Goal: Task Accomplishment & Management: Complete application form

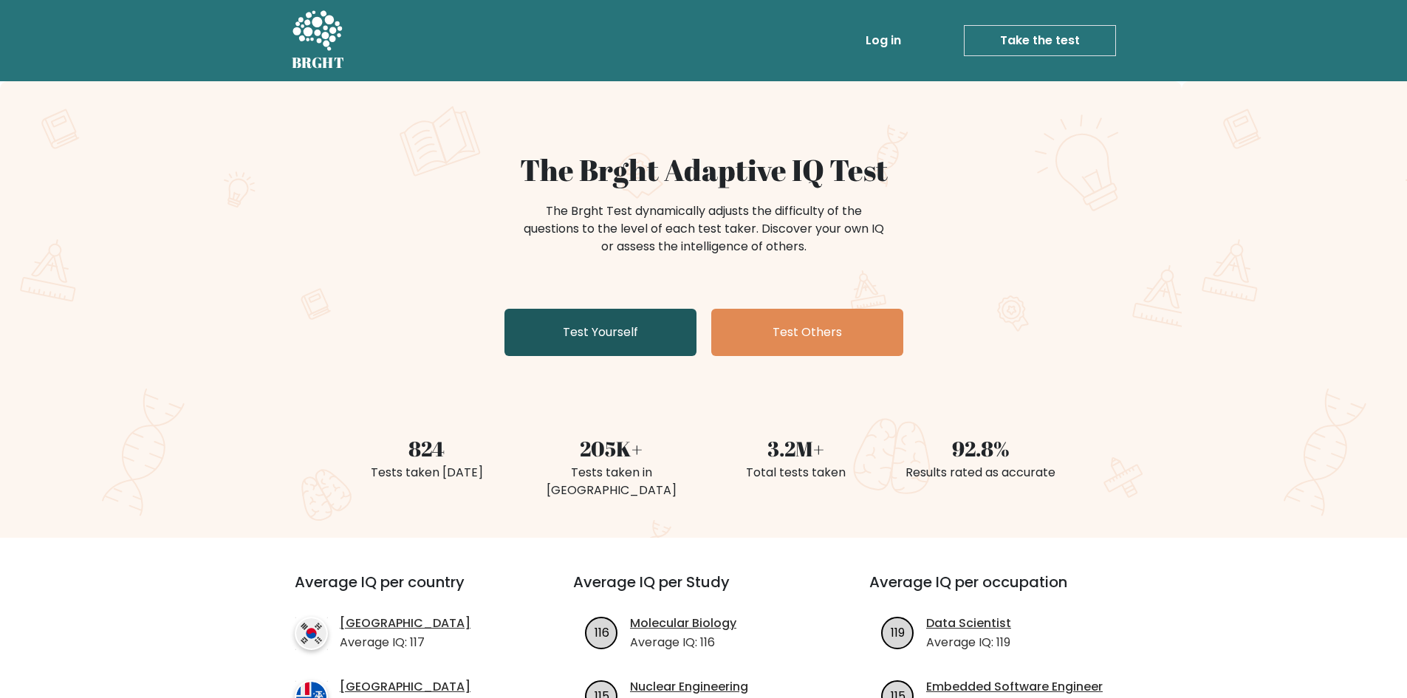
click at [573, 323] on link "Test Yourself" at bounding box center [600, 332] width 192 height 47
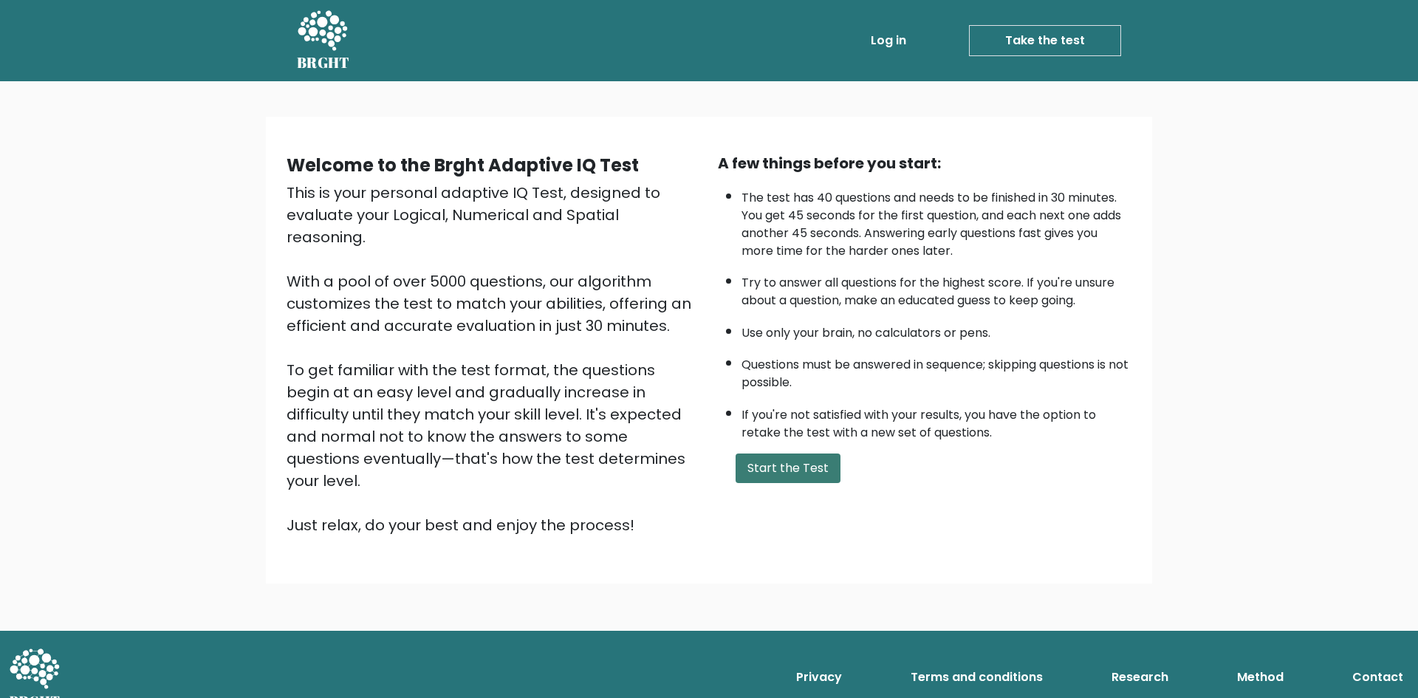
click at [804, 476] on button "Start the Test" at bounding box center [787, 468] width 105 height 30
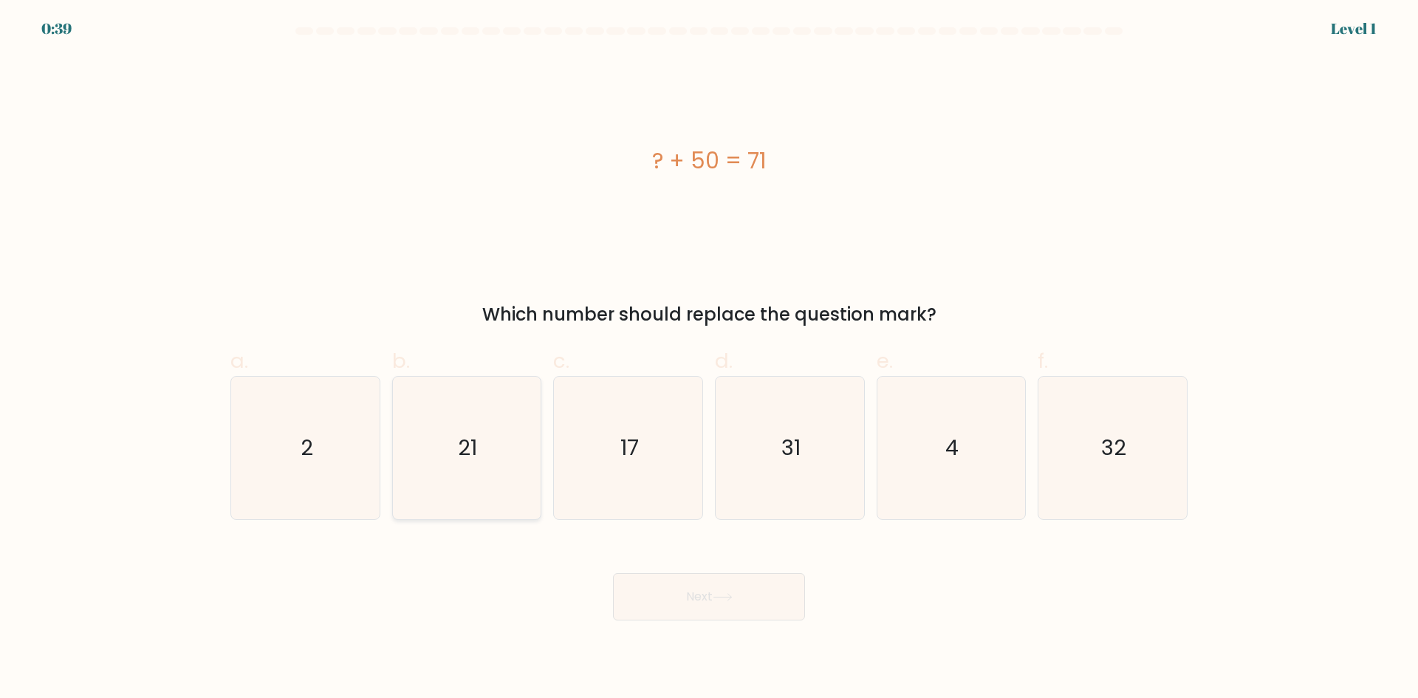
click at [492, 493] on icon "21" at bounding box center [466, 448] width 143 height 143
click at [709, 359] on input "b. 21" at bounding box center [709, 354] width 1 height 10
radio input "true"
click at [792, 605] on button "Next" at bounding box center [709, 596] width 192 height 47
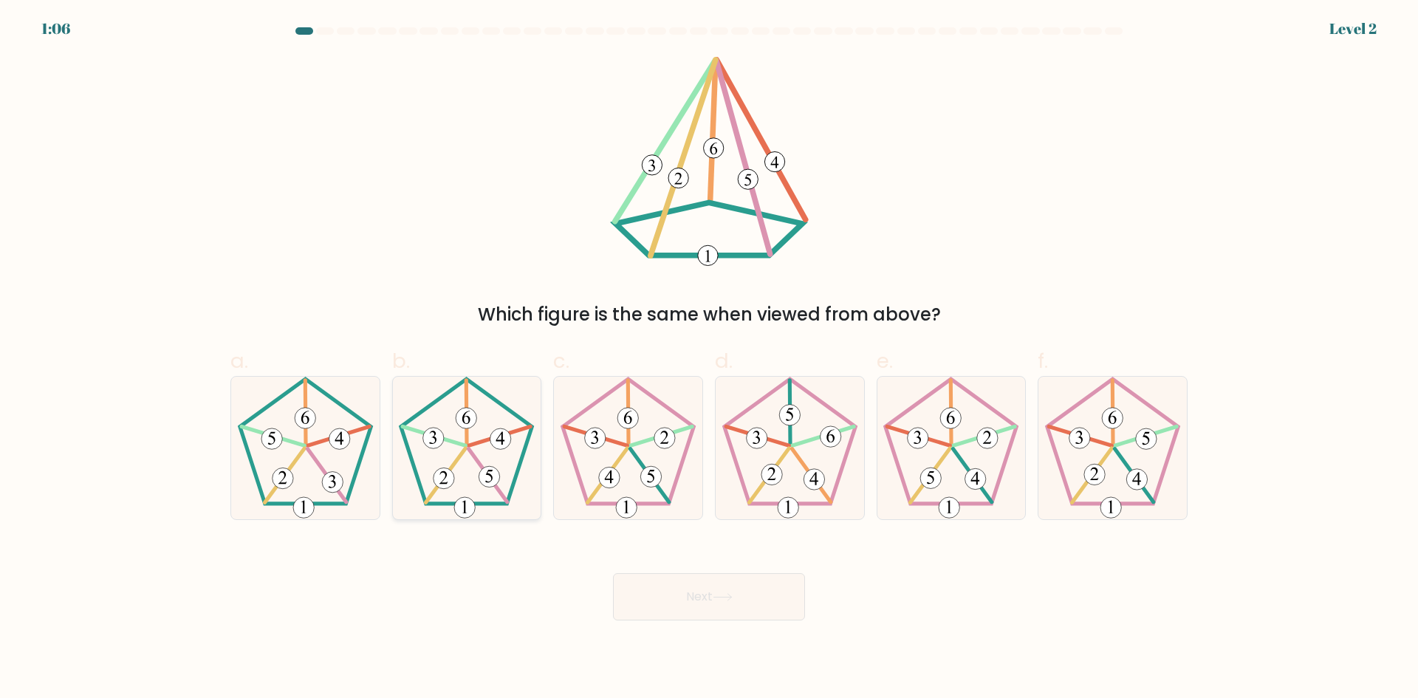
click at [467, 433] on 139 at bounding box center [467, 412] width 1 height 65
click at [709, 359] on input "b." at bounding box center [709, 354] width 1 height 10
radio input "true"
click at [660, 588] on button "Next" at bounding box center [709, 596] width 192 height 47
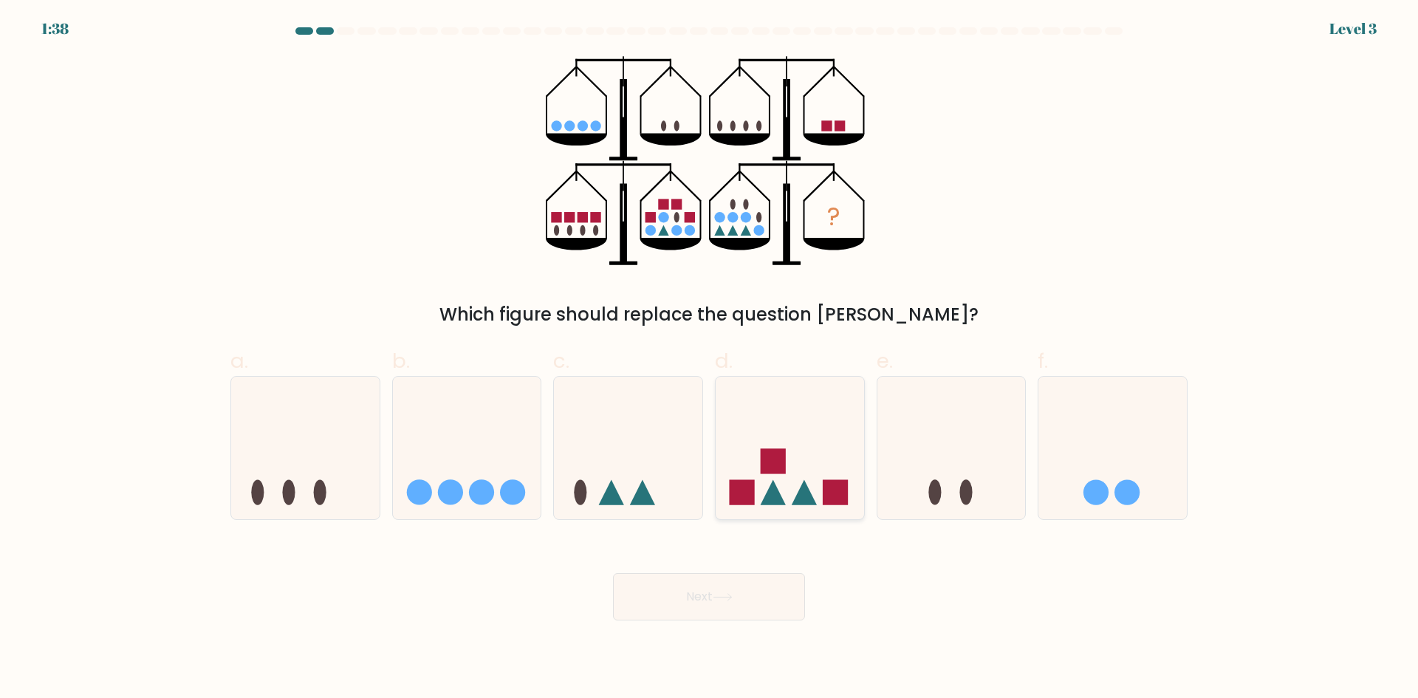
click at [808, 463] on icon at bounding box center [789, 447] width 148 height 123
click at [710, 359] on input "d." at bounding box center [709, 354] width 1 height 10
radio input "true"
click at [723, 588] on button "Next" at bounding box center [709, 596] width 192 height 47
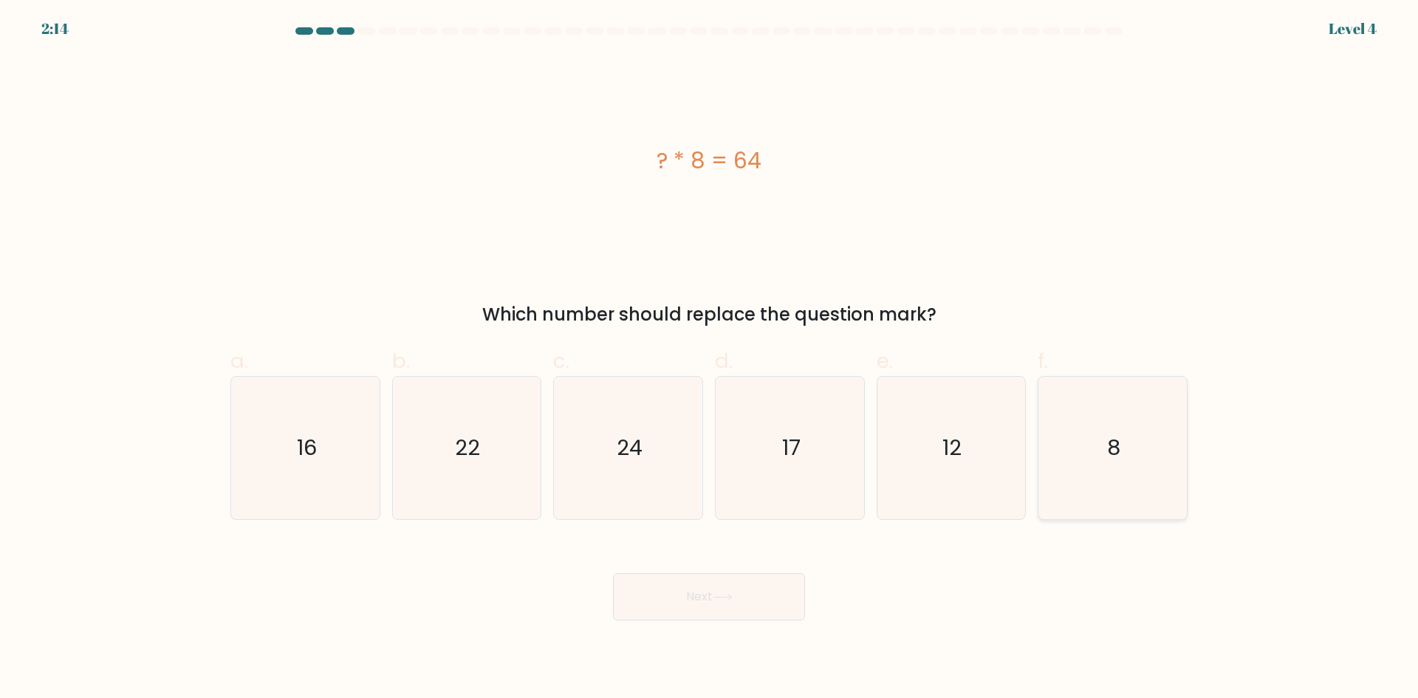
click at [1105, 442] on icon "8" at bounding box center [1112, 448] width 143 height 143
click at [710, 359] on input "f. 8" at bounding box center [709, 354] width 1 height 10
radio input "true"
click at [724, 603] on button "Next" at bounding box center [709, 596] width 192 height 47
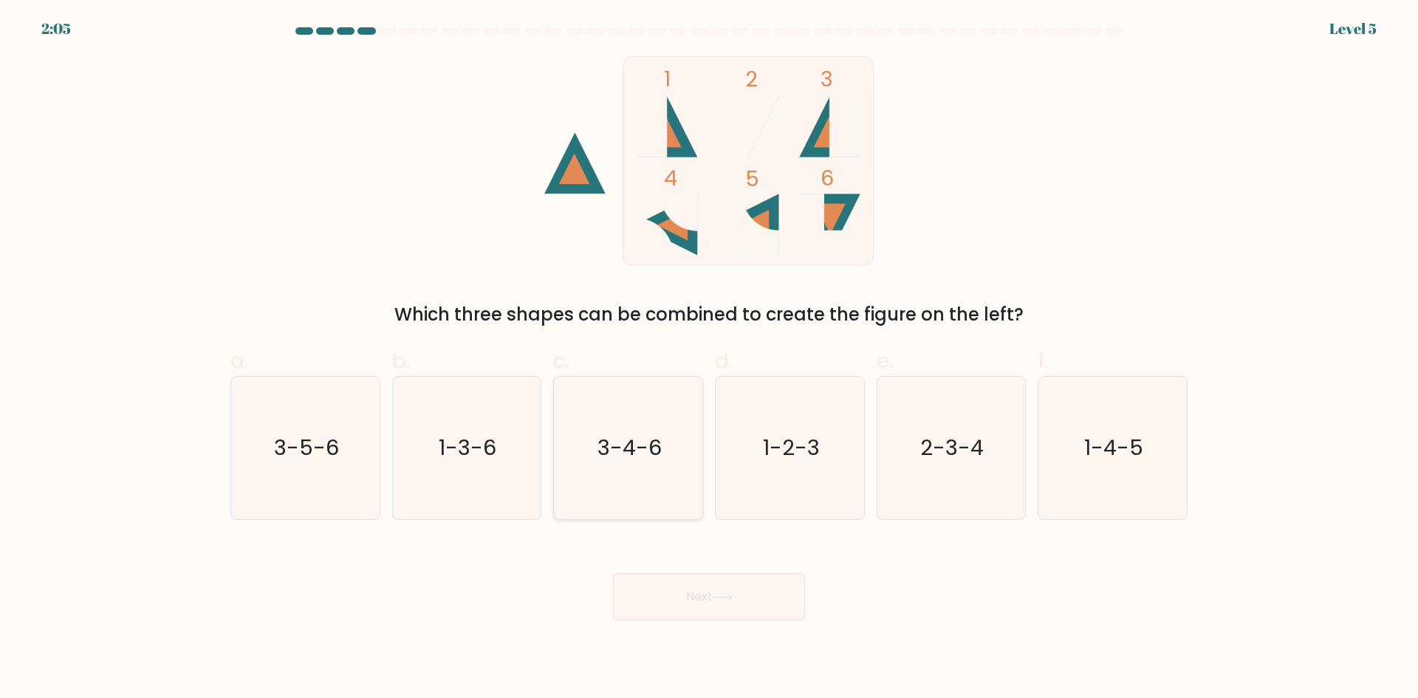
click at [613, 470] on icon "3-4-6" at bounding box center [628, 448] width 143 height 143
click at [709, 359] on input "c. 3-4-6" at bounding box center [709, 354] width 1 height 10
radio input "true"
click at [694, 593] on button "Next" at bounding box center [709, 596] width 192 height 47
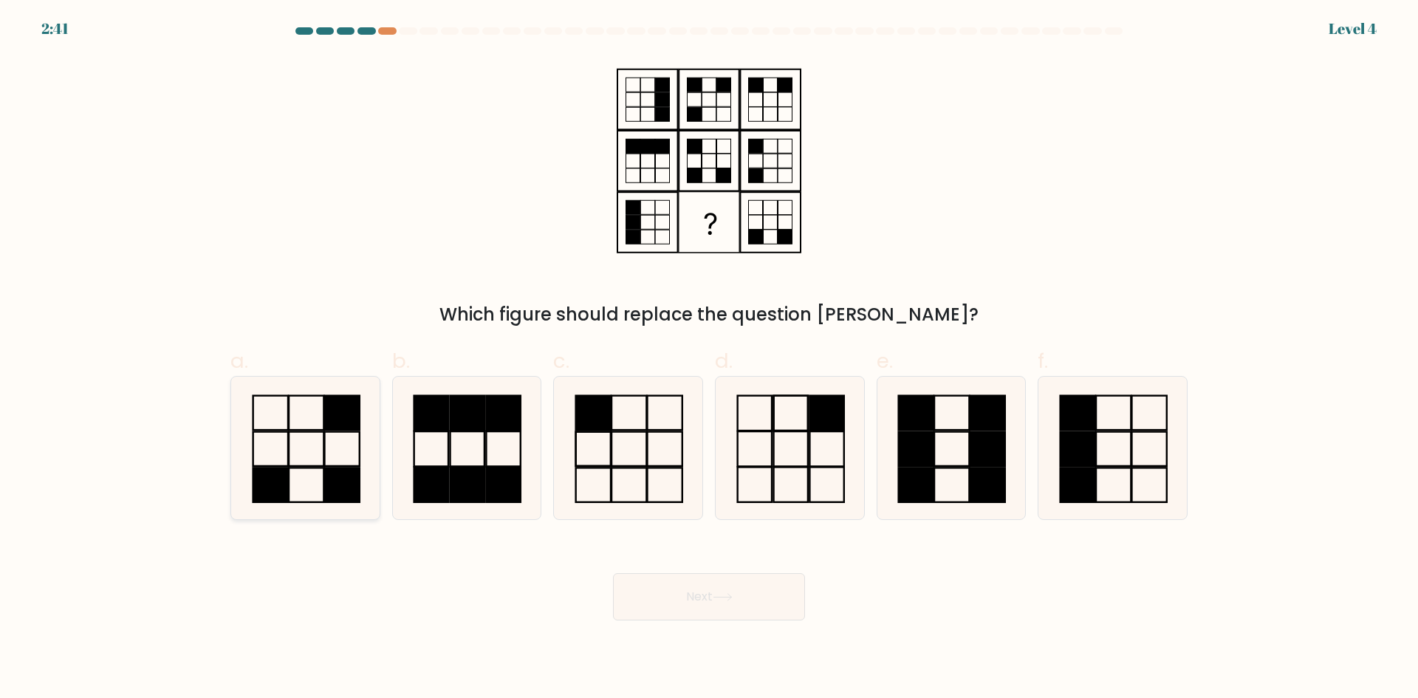
click at [322, 465] on rect at bounding box center [306, 448] width 35 height 34
click at [709, 359] on input "a." at bounding box center [709, 354] width 1 height 10
radio input "true"
click at [727, 595] on icon at bounding box center [723, 597] width 20 height 8
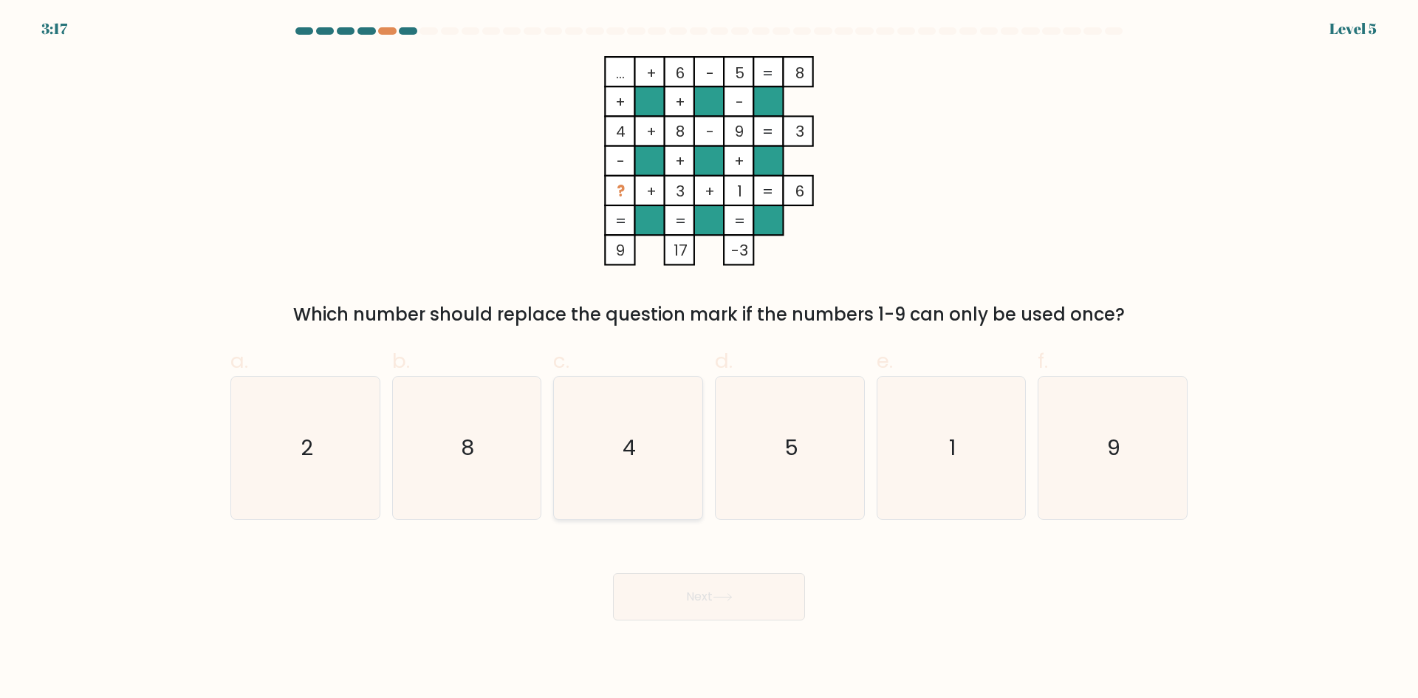
click at [634, 428] on icon "4" at bounding box center [628, 448] width 143 height 143
click at [709, 359] on input "c. 4" at bounding box center [709, 354] width 1 height 10
radio input "true"
click at [693, 599] on button "Next" at bounding box center [709, 596] width 192 height 47
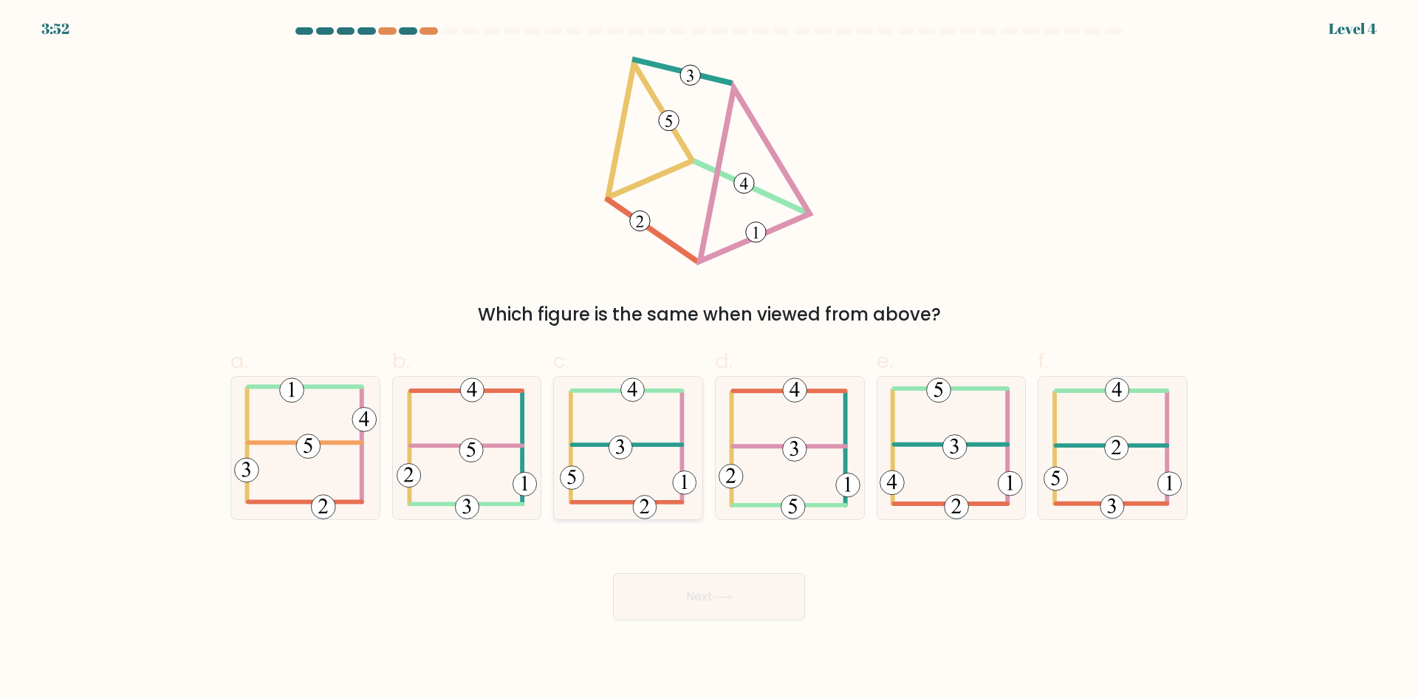
click at [618, 441] on 594 at bounding box center [620, 448] width 24 height 24
click at [709, 359] on input "c." at bounding box center [709, 354] width 1 height 10
radio input "true"
click at [695, 597] on button "Next" at bounding box center [709, 596] width 192 height 47
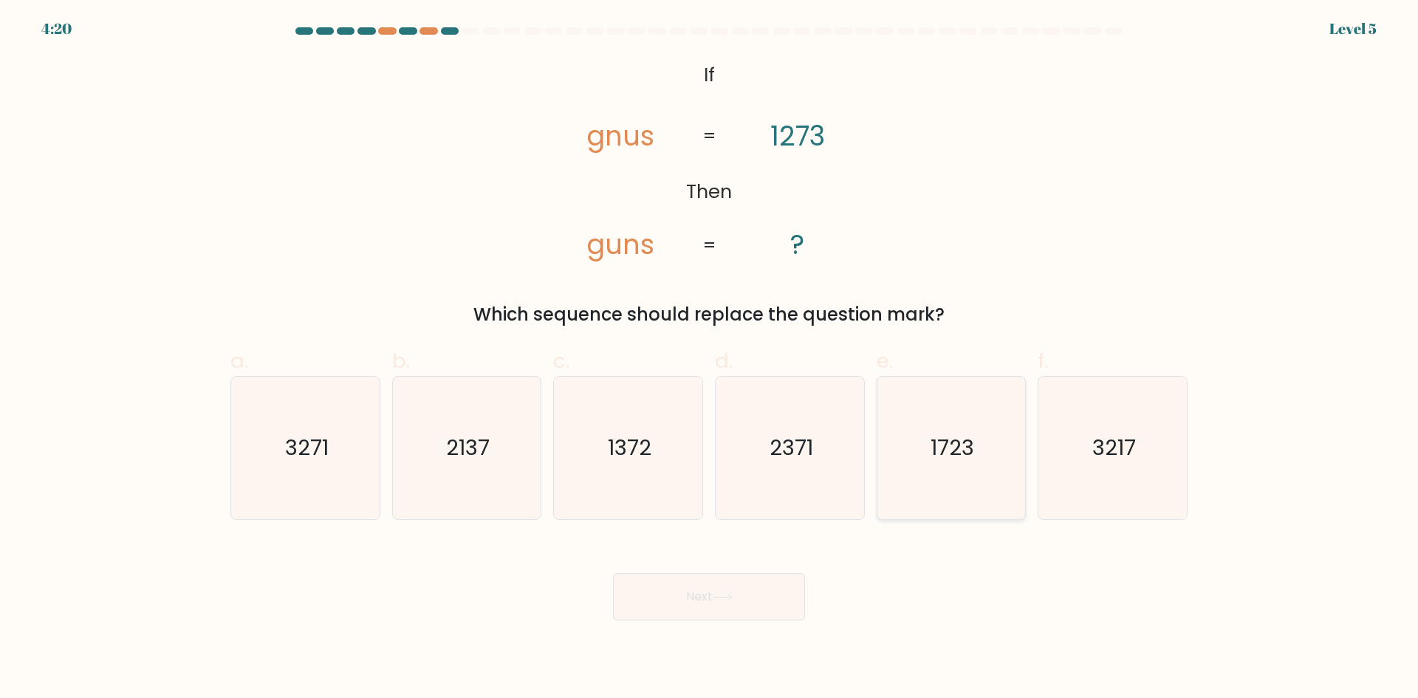
click at [944, 473] on icon "1723" at bounding box center [950, 448] width 143 height 143
click at [710, 359] on input "e. 1723" at bounding box center [709, 354] width 1 height 10
radio input "true"
click at [759, 608] on button "Next" at bounding box center [709, 596] width 192 height 47
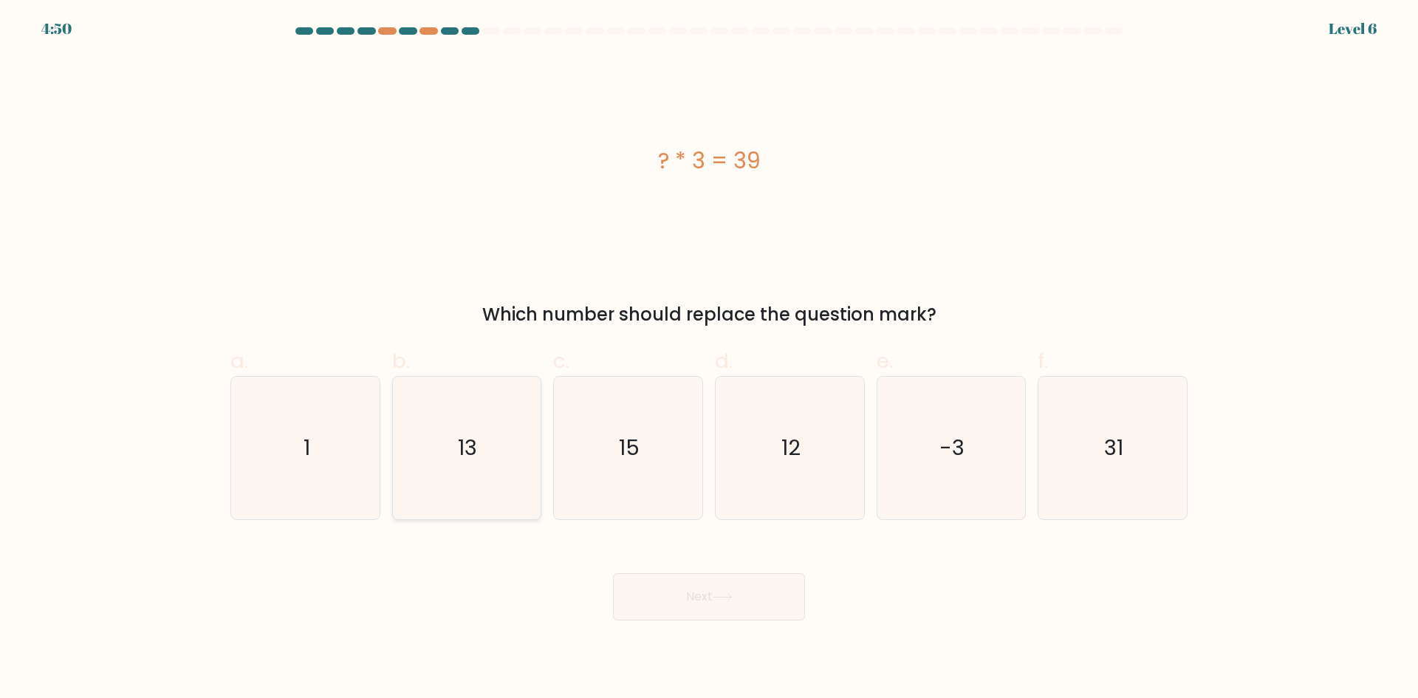
click at [419, 435] on icon "13" at bounding box center [466, 448] width 143 height 143
click at [709, 359] on input "b. 13" at bounding box center [709, 354] width 1 height 10
radio input "true"
click at [741, 593] on button "Next" at bounding box center [709, 596] width 192 height 47
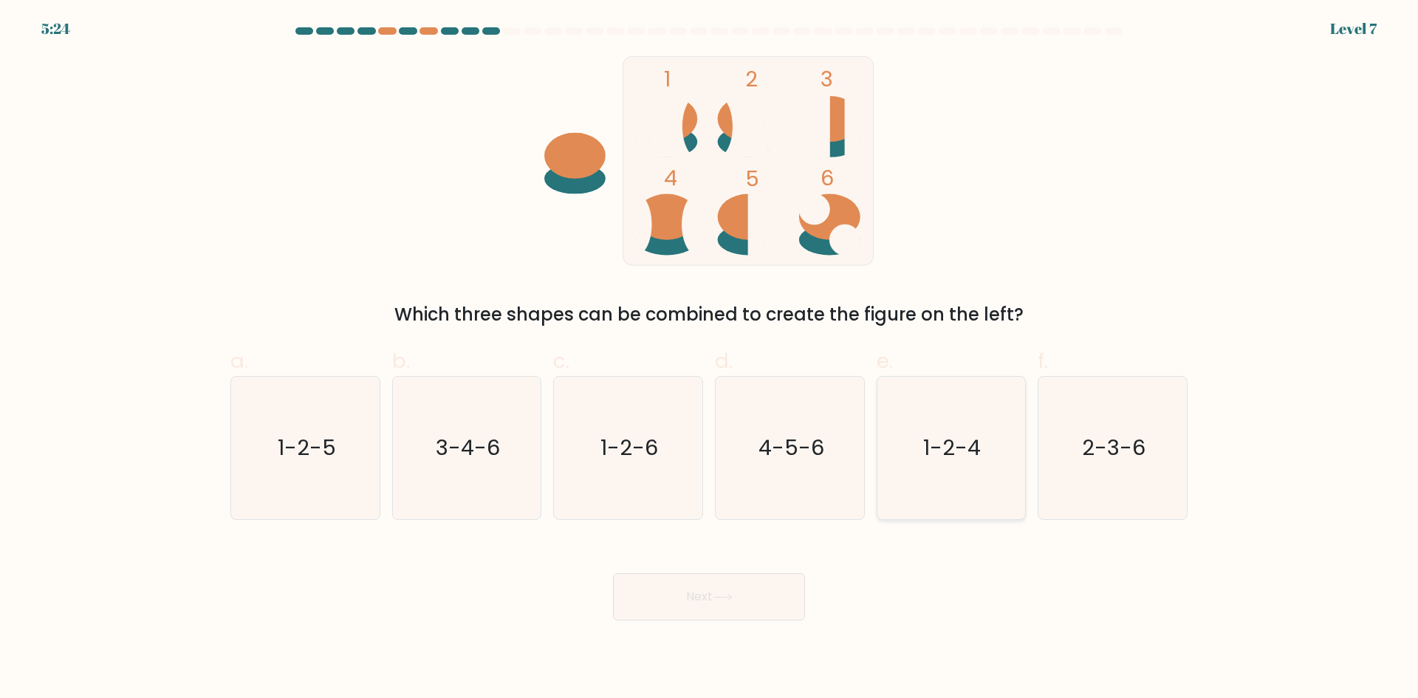
click at [912, 481] on icon "1-2-4" at bounding box center [950, 448] width 143 height 143
click at [710, 359] on input "e. 1-2-4" at bounding box center [709, 354] width 1 height 10
radio input "true"
click at [776, 607] on button "Next" at bounding box center [709, 596] width 192 height 47
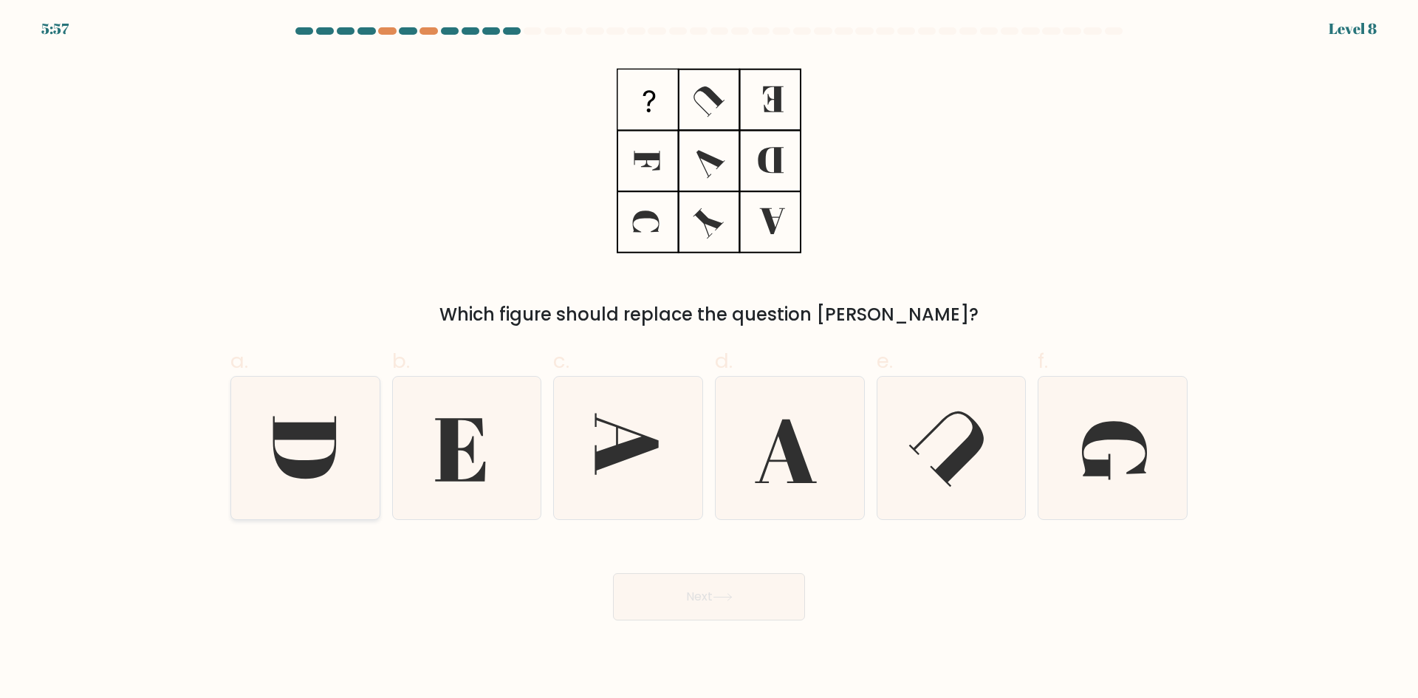
click at [248, 445] on icon at bounding box center [305, 448] width 143 height 143
click at [709, 359] on input "a." at bounding box center [709, 354] width 1 height 10
radio input "true"
click at [704, 604] on button "Next" at bounding box center [709, 596] width 192 height 47
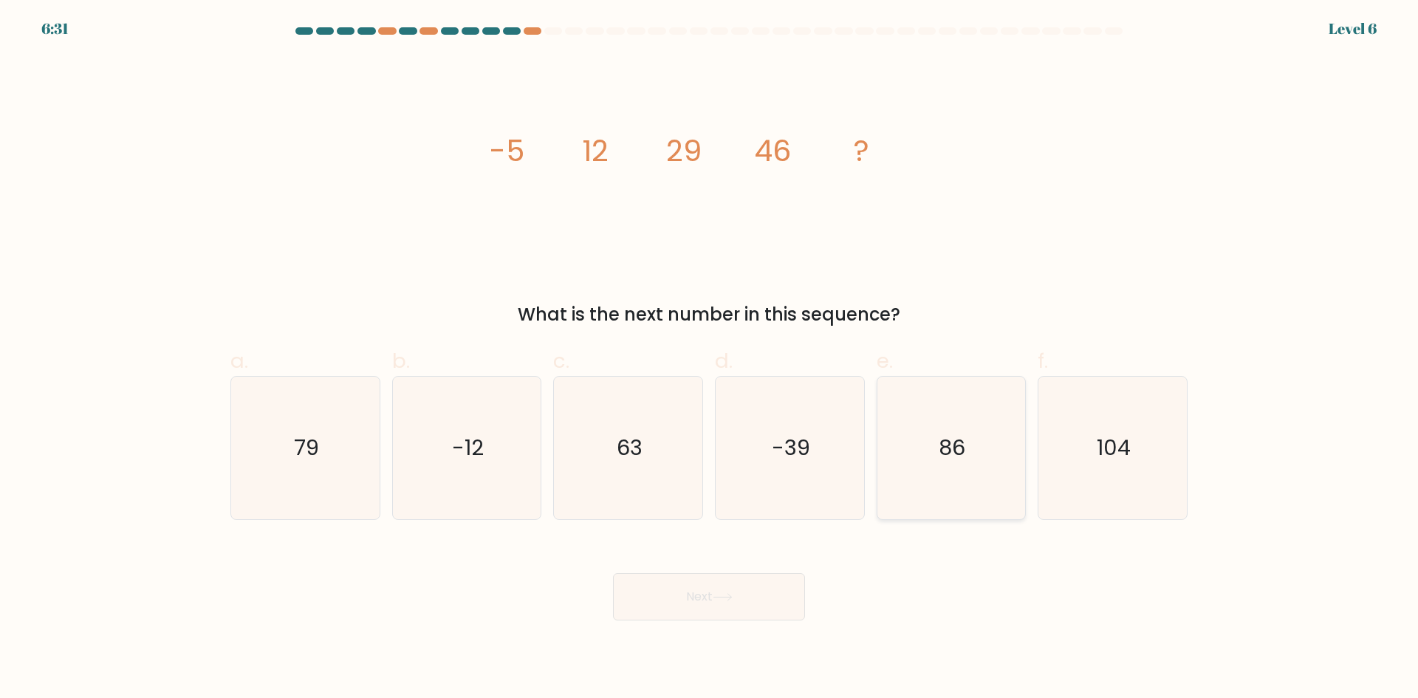
click at [948, 469] on icon "86" at bounding box center [950, 448] width 143 height 143
click at [710, 359] on input "e. 86" at bounding box center [709, 354] width 1 height 10
radio input "true"
click at [339, 481] on icon "79" at bounding box center [305, 448] width 143 height 143
click at [709, 359] on input "a. 79" at bounding box center [709, 354] width 1 height 10
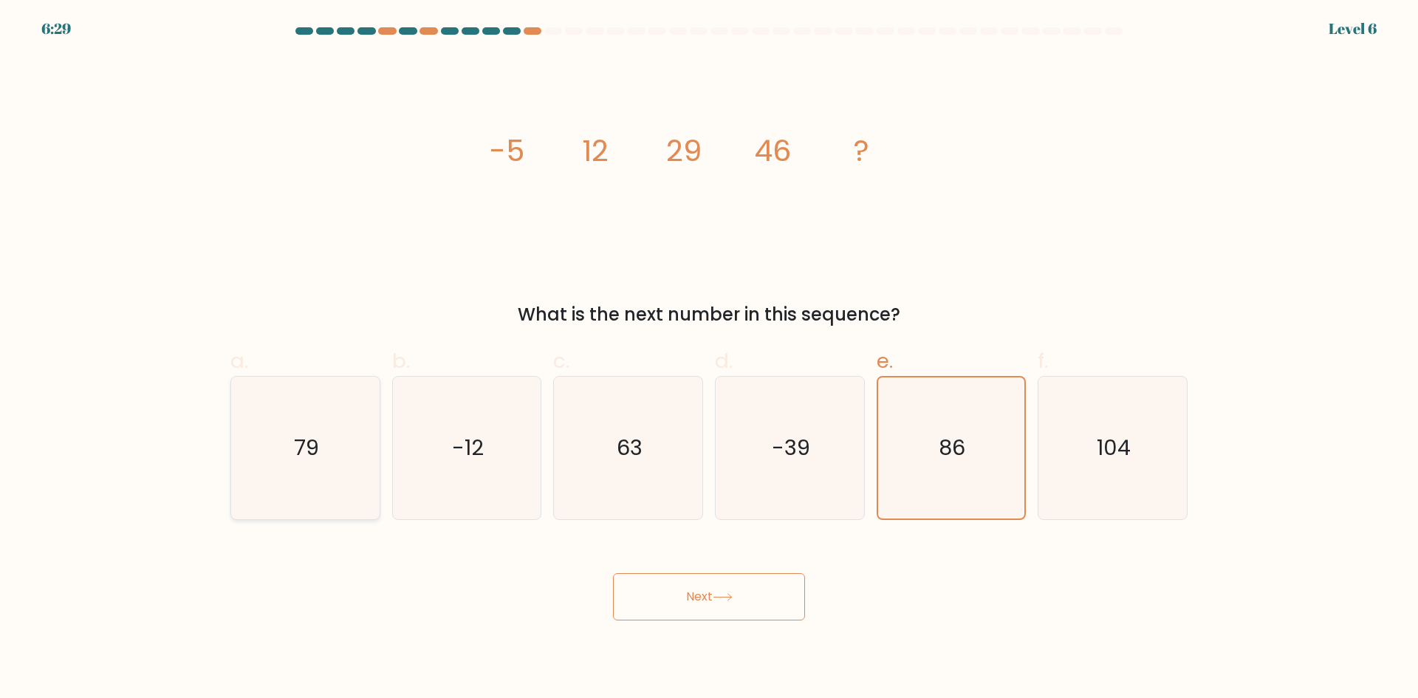
radio input "true"
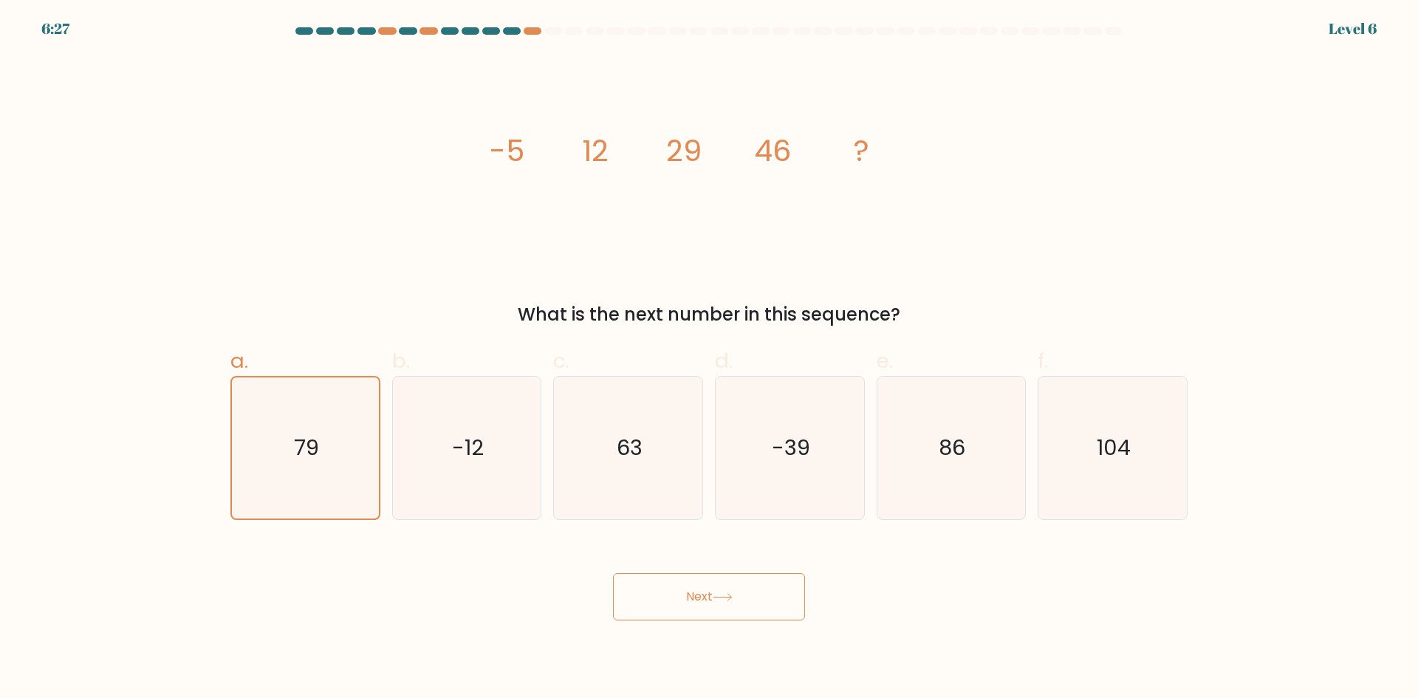
click at [728, 608] on button "Next" at bounding box center [709, 596] width 192 height 47
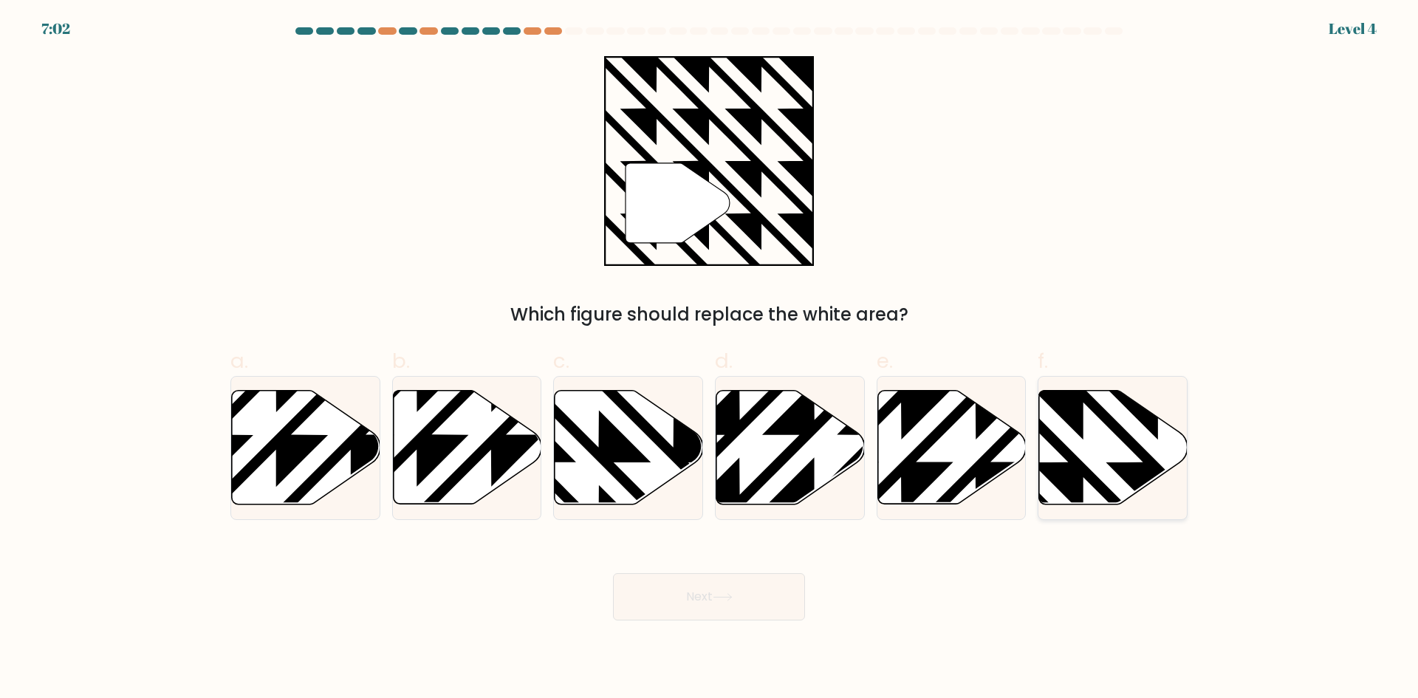
click at [1061, 488] on icon at bounding box center [1158, 387] width 299 height 299
click at [710, 359] on input "f." at bounding box center [709, 354] width 1 height 10
radio input "true"
click at [722, 605] on button "Next" at bounding box center [709, 596] width 192 height 47
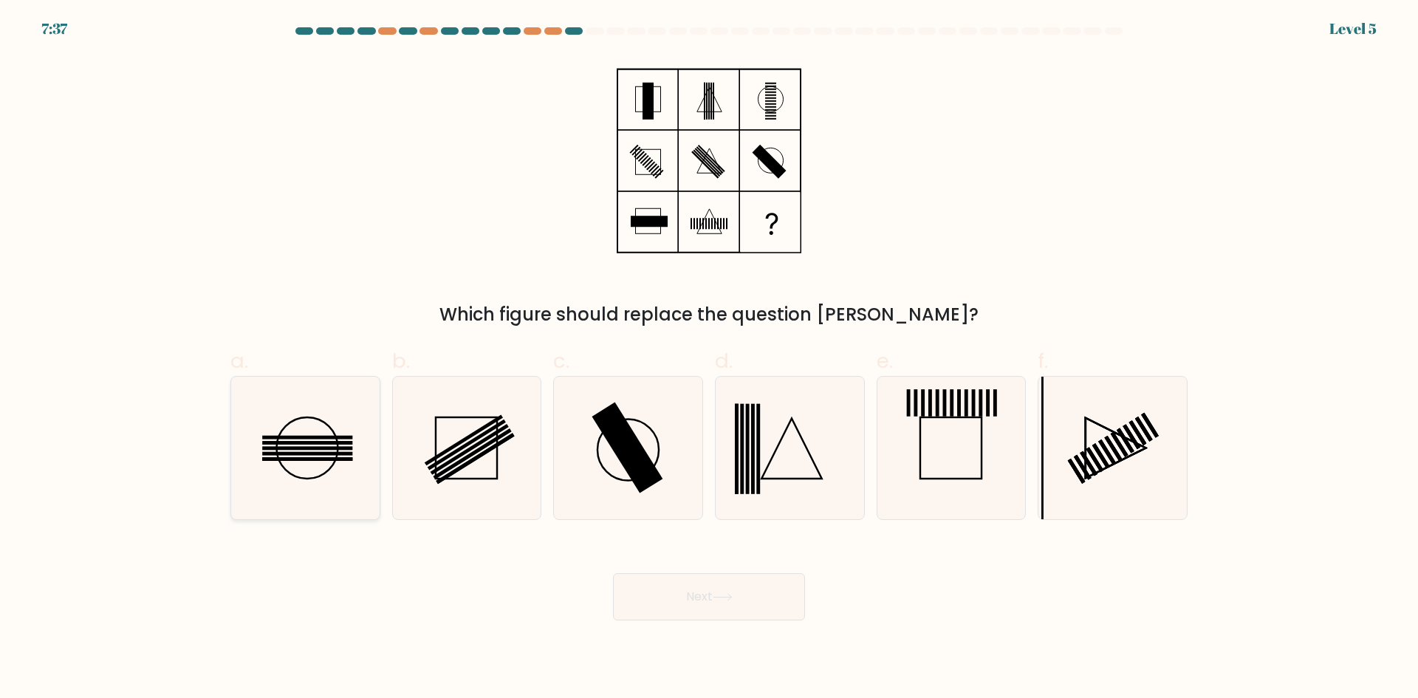
click at [301, 473] on icon at bounding box center [305, 448] width 143 height 143
click at [709, 359] on input "a." at bounding box center [709, 354] width 1 height 10
radio input "true"
click at [652, 603] on button "Next" at bounding box center [709, 596] width 192 height 47
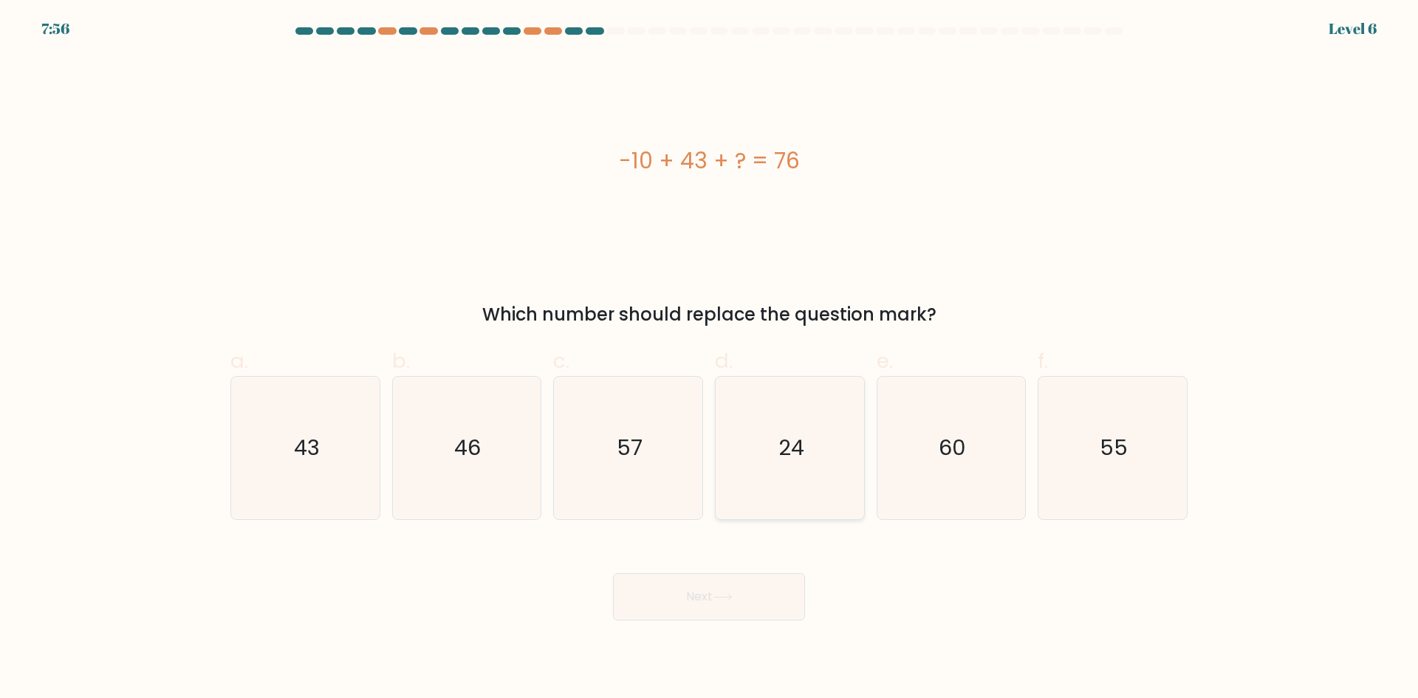
click at [786, 473] on icon "24" at bounding box center [789, 448] width 143 height 143
click at [710, 359] on input "d. 24" at bounding box center [709, 354] width 1 height 10
radio input "true"
click at [729, 611] on button "Next" at bounding box center [709, 596] width 192 height 47
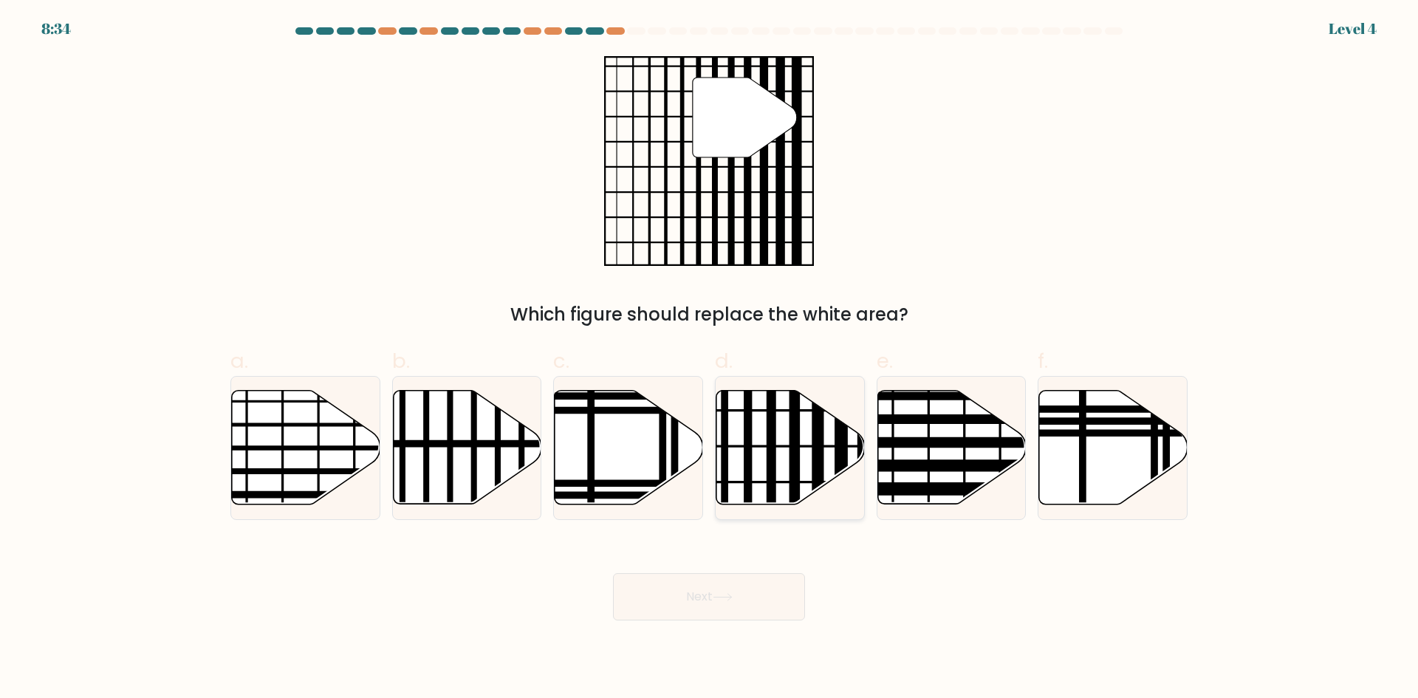
click at [817, 459] on line at bounding box center [817, 509] width 0 height 299
click at [710, 359] on input "d." at bounding box center [709, 354] width 1 height 10
radio input "true"
click at [758, 600] on button "Next" at bounding box center [709, 596] width 192 height 47
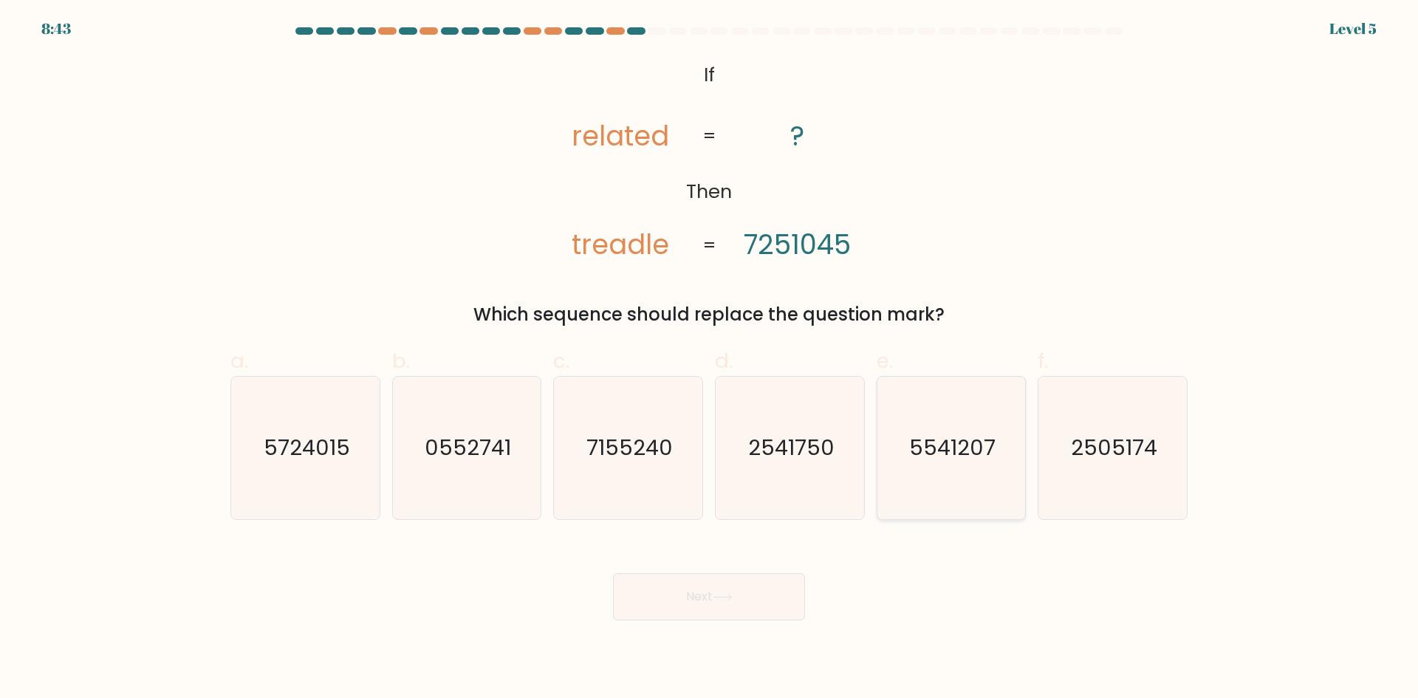
click at [937, 467] on icon "5541207" at bounding box center [950, 448] width 143 height 143
click at [710, 359] on input "e. 5541207" at bounding box center [709, 354] width 1 height 10
radio input "true"
click at [1076, 470] on icon "2505174" at bounding box center [1112, 448] width 143 height 143
click at [710, 359] on input "f. 2505174" at bounding box center [709, 354] width 1 height 10
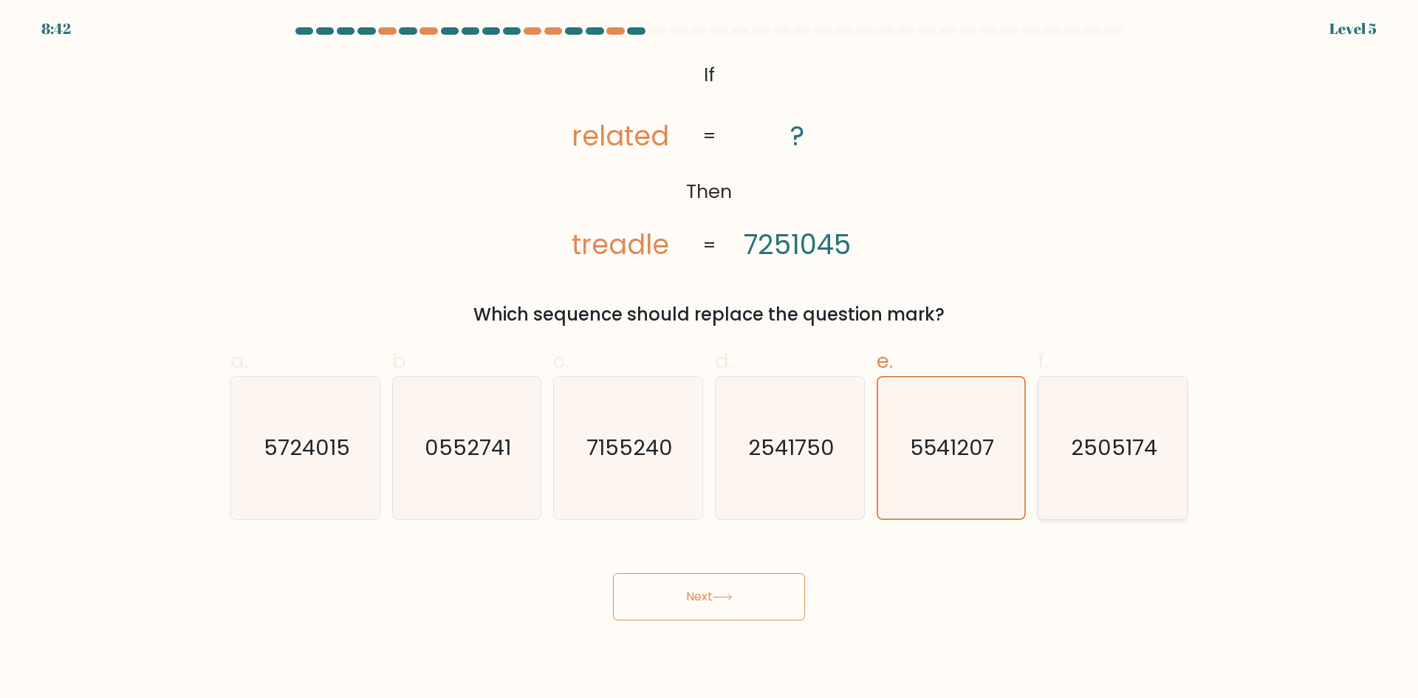
radio input "true"
click at [719, 601] on button "Next" at bounding box center [709, 596] width 192 height 47
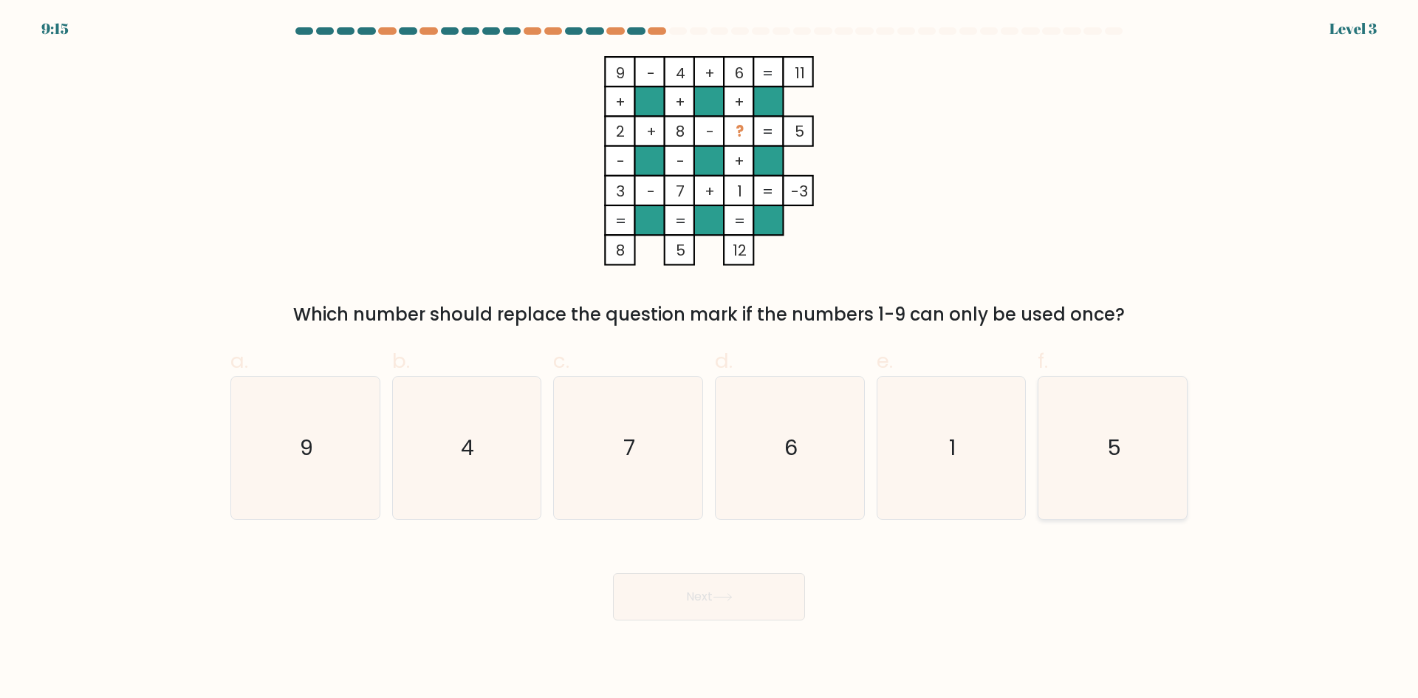
click at [1104, 482] on icon "5" at bounding box center [1112, 448] width 143 height 143
click at [710, 359] on input "f. 5" at bounding box center [709, 354] width 1 height 10
radio input "true"
click at [988, 508] on icon "1" at bounding box center [950, 448] width 143 height 143
click at [710, 359] on input "e. 1" at bounding box center [709, 354] width 1 height 10
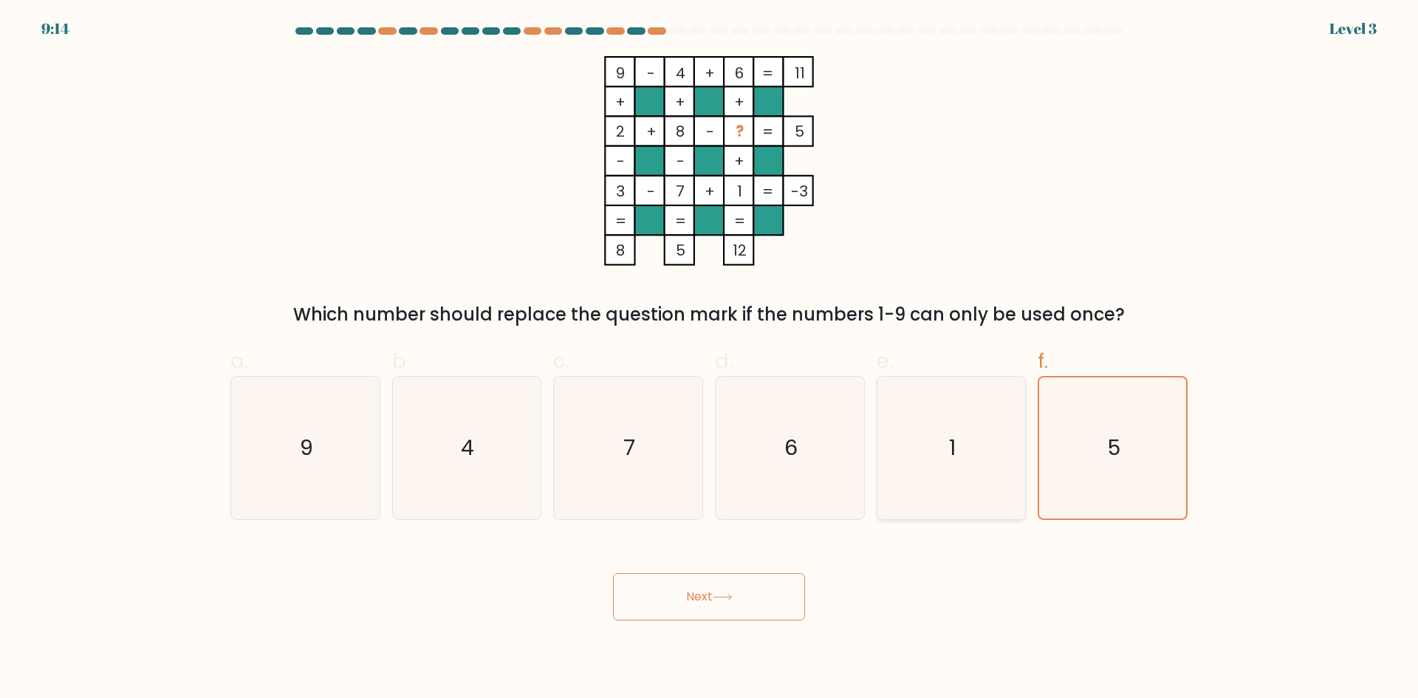
radio input "true"
click at [319, 467] on icon "9" at bounding box center [305, 448] width 143 height 143
click at [709, 359] on input "a. 9" at bounding box center [709, 354] width 1 height 10
radio input "true"
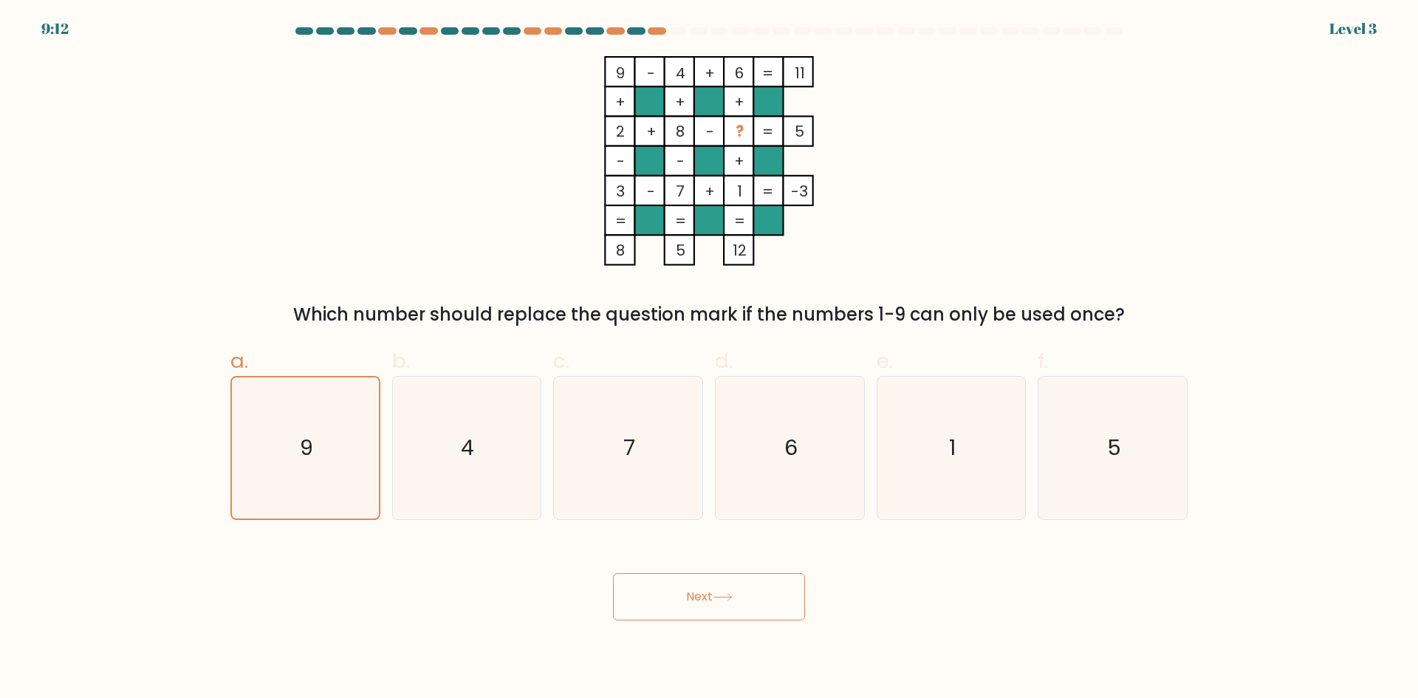
click at [709, 601] on button "Next" at bounding box center [709, 596] width 192 height 47
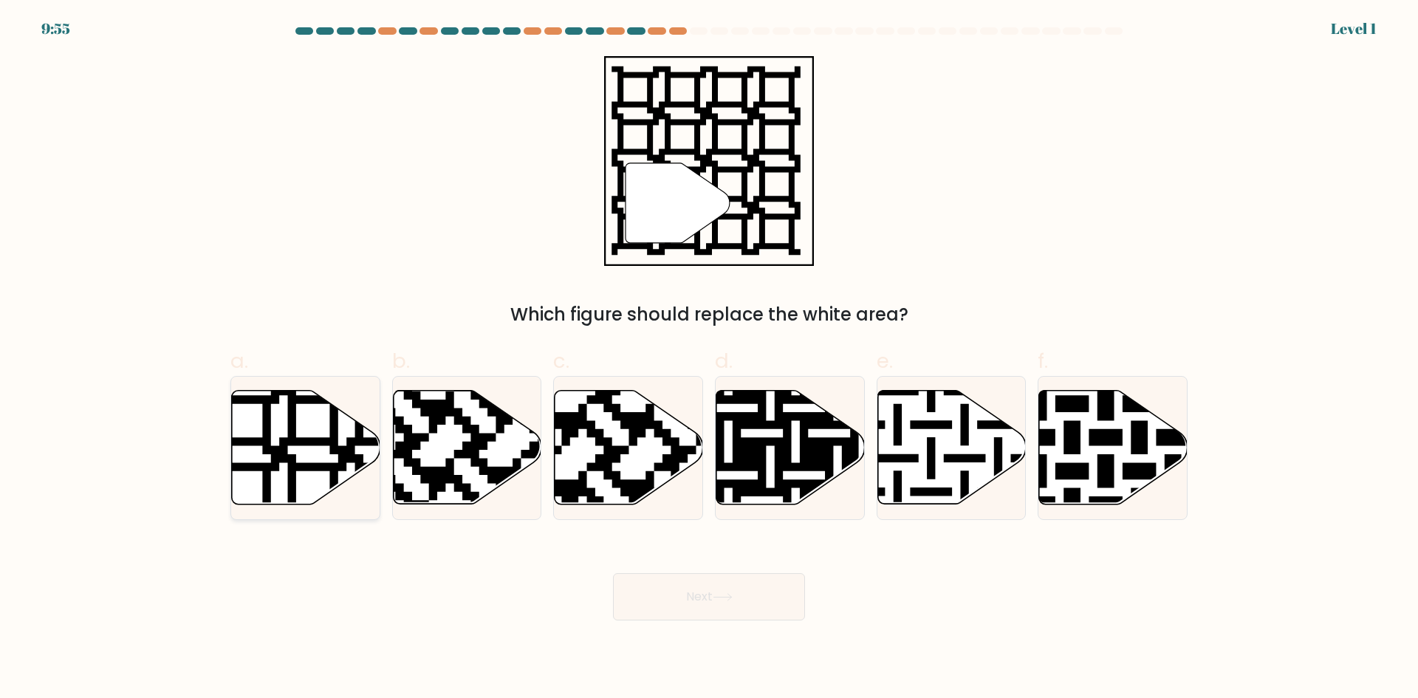
click at [286, 436] on icon at bounding box center [306, 448] width 148 height 114
click at [709, 359] on input "a." at bounding box center [709, 354] width 1 height 10
radio input "true"
click at [706, 597] on button "Next" at bounding box center [709, 596] width 192 height 47
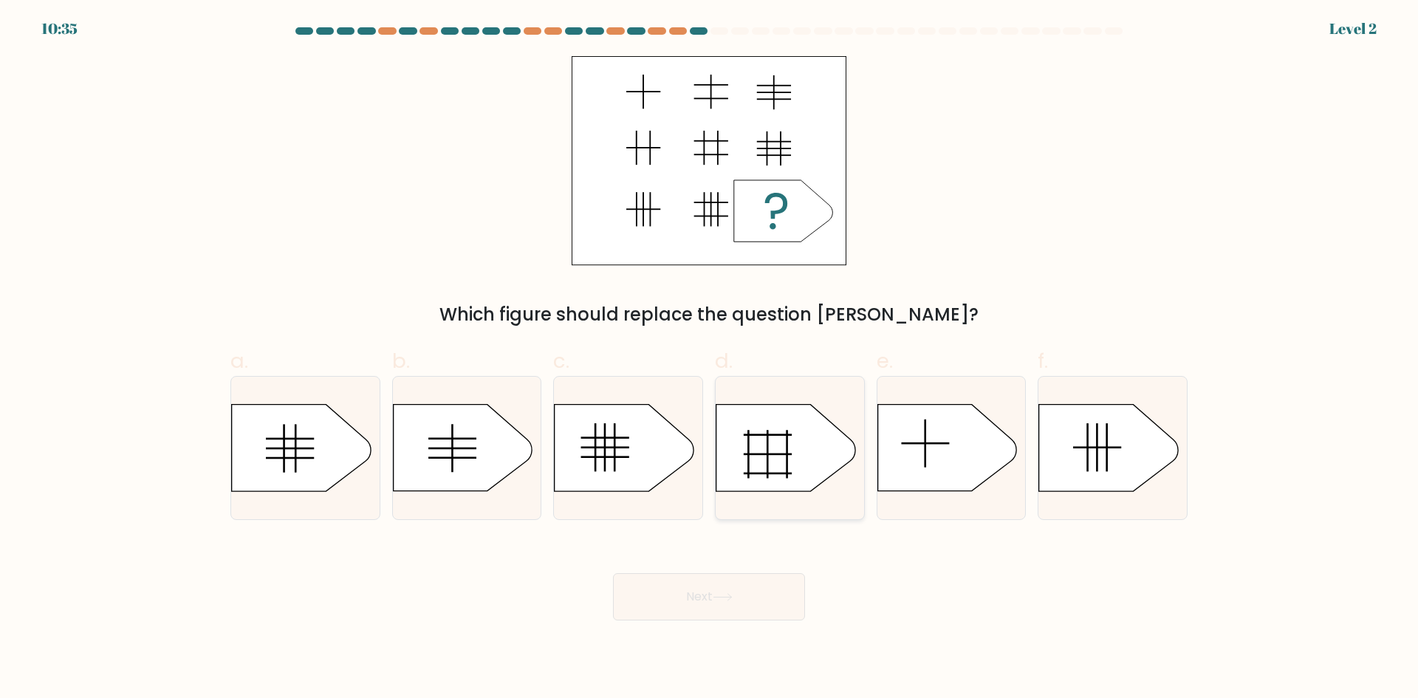
click at [782, 460] on icon at bounding box center [785, 448] width 139 height 86
click at [710, 359] on input "d." at bounding box center [709, 354] width 1 height 10
radio input "true"
click at [728, 596] on icon at bounding box center [723, 597] width 20 height 8
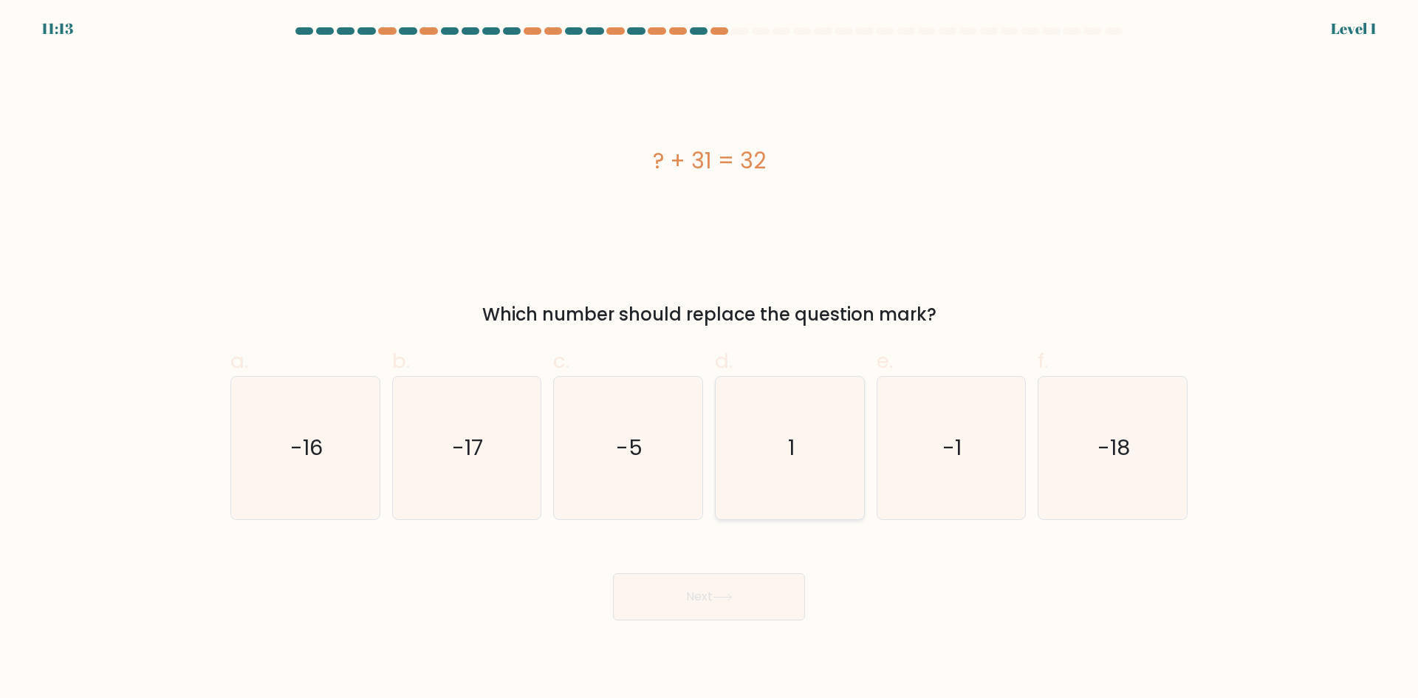
click at [815, 476] on icon "1" at bounding box center [789, 448] width 143 height 143
click at [710, 359] on input "d. 1" at bounding box center [709, 354] width 1 height 10
radio input "true"
click at [724, 595] on icon at bounding box center [723, 597] width 20 height 8
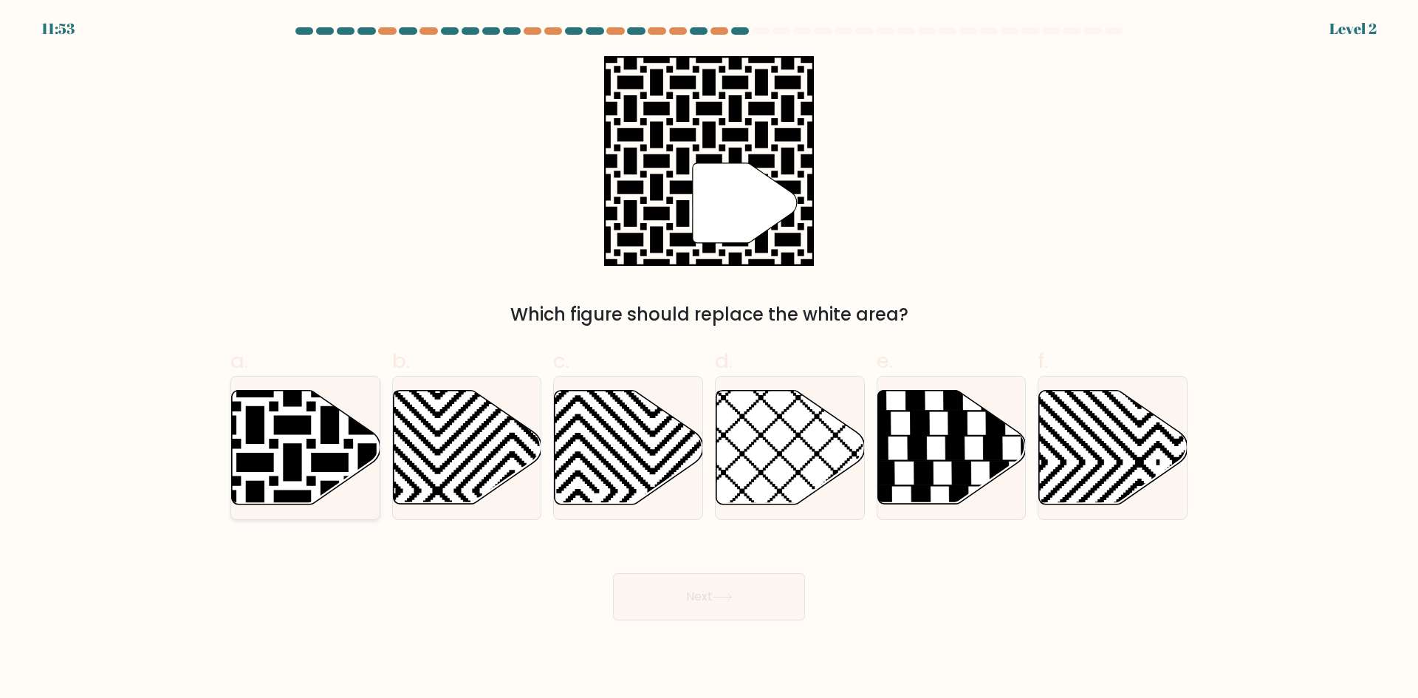
click at [312, 473] on icon at bounding box center [306, 448] width 148 height 114
click at [709, 359] on input "a." at bounding box center [709, 354] width 1 height 10
radio input "true"
click at [756, 603] on button "Next" at bounding box center [709, 596] width 192 height 47
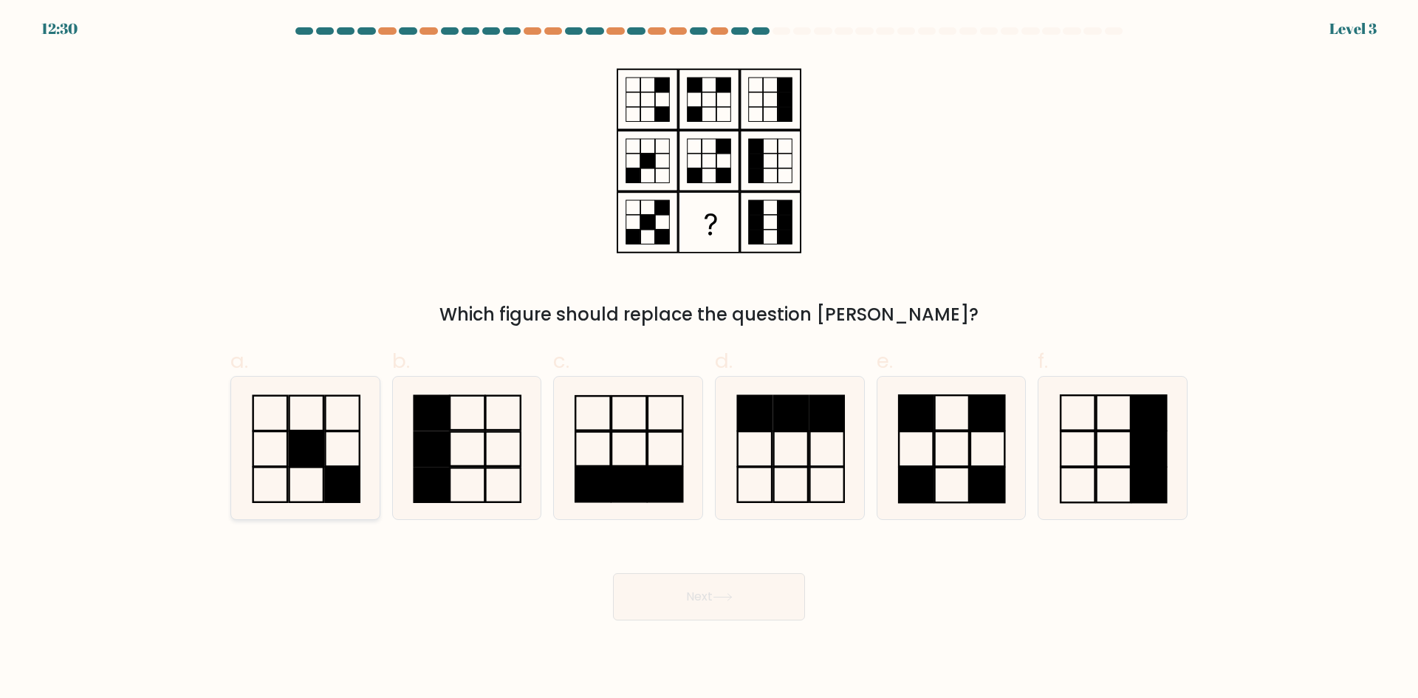
click at [319, 464] on rect at bounding box center [306, 448] width 34 height 35
click at [709, 359] on input "a." at bounding box center [709, 354] width 1 height 10
radio input "true"
click at [713, 611] on button "Next" at bounding box center [709, 596] width 192 height 47
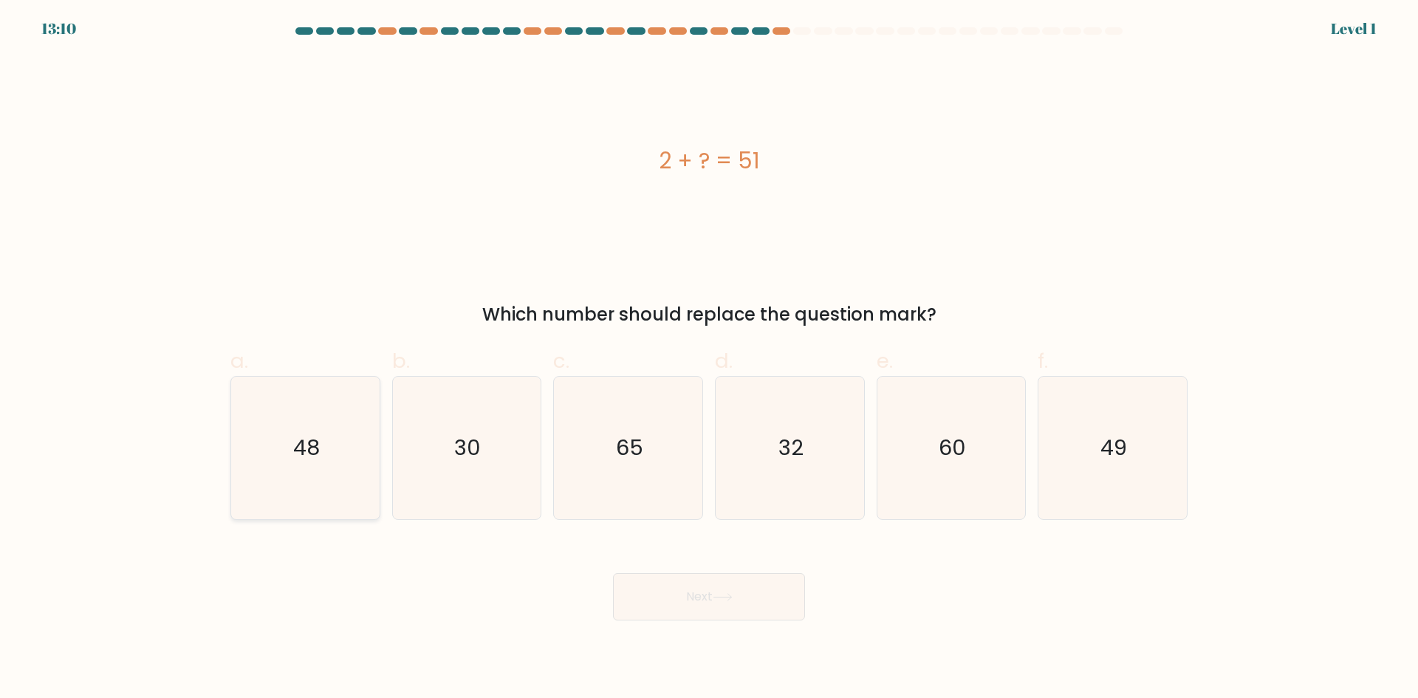
click at [288, 443] on icon "48" at bounding box center [305, 448] width 143 height 143
click at [709, 359] on input "a. 48" at bounding box center [709, 354] width 1 height 10
radio input "true"
click at [669, 609] on button "Next" at bounding box center [709, 596] width 192 height 47
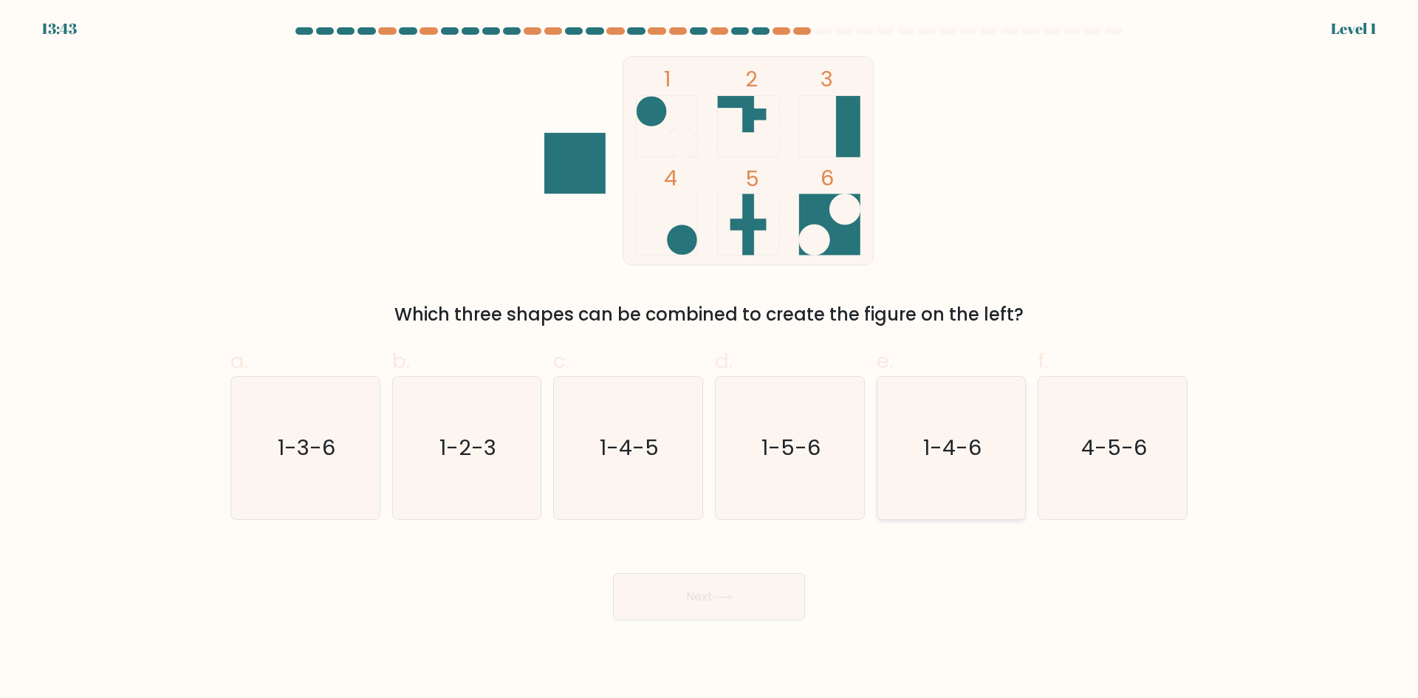
click at [930, 473] on icon "1-4-6" at bounding box center [950, 448] width 143 height 143
click at [710, 359] on input "e. 1-4-6" at bounding box center [709, 354] width 1 height 10
radio input "true"
click at [721, 590] on button "Next" at bounding box center [709, 596] width 192 height 47
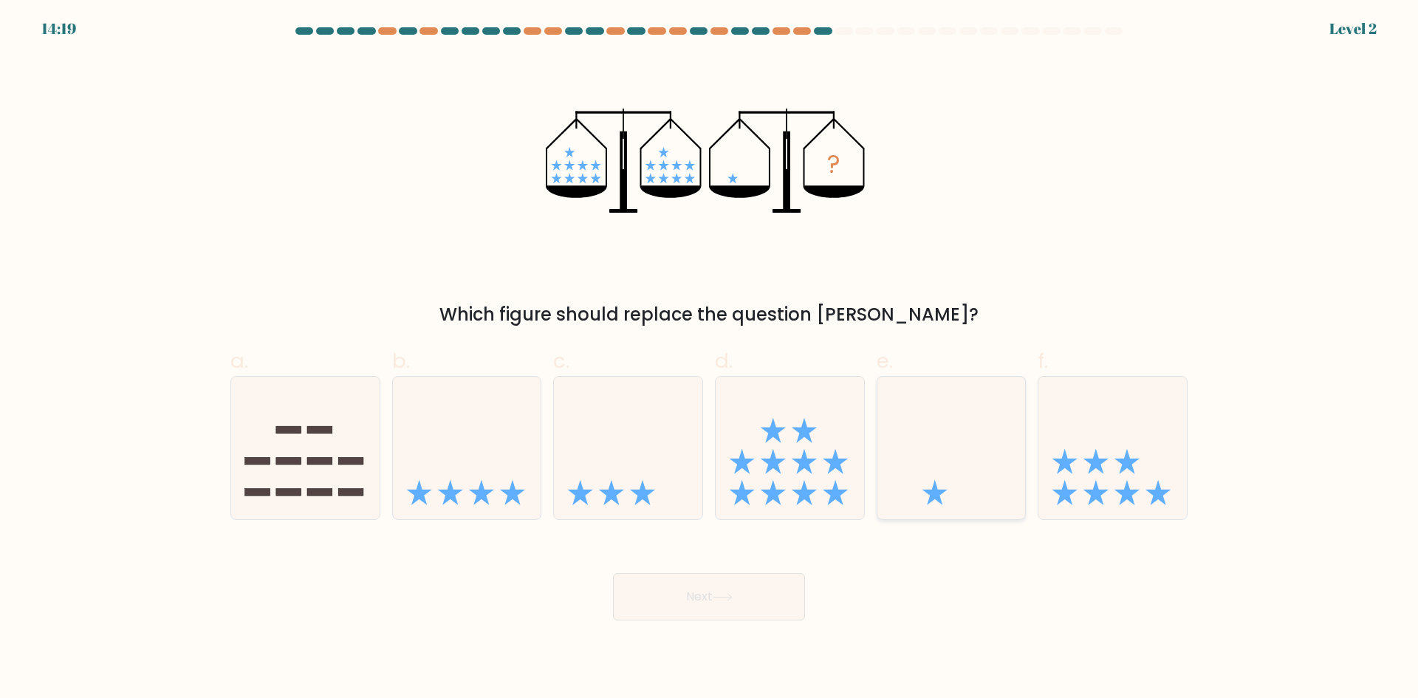
click at [961, 465] on icon at bounding box center [951, 447] width 148 height 123
click at [710, 359] on input "e." at bounding box center [709, 354] width 1 height 10
radio input "true"
click at [764, 594] on button "Next" at bounding box center [709, 596] width 192 height 47
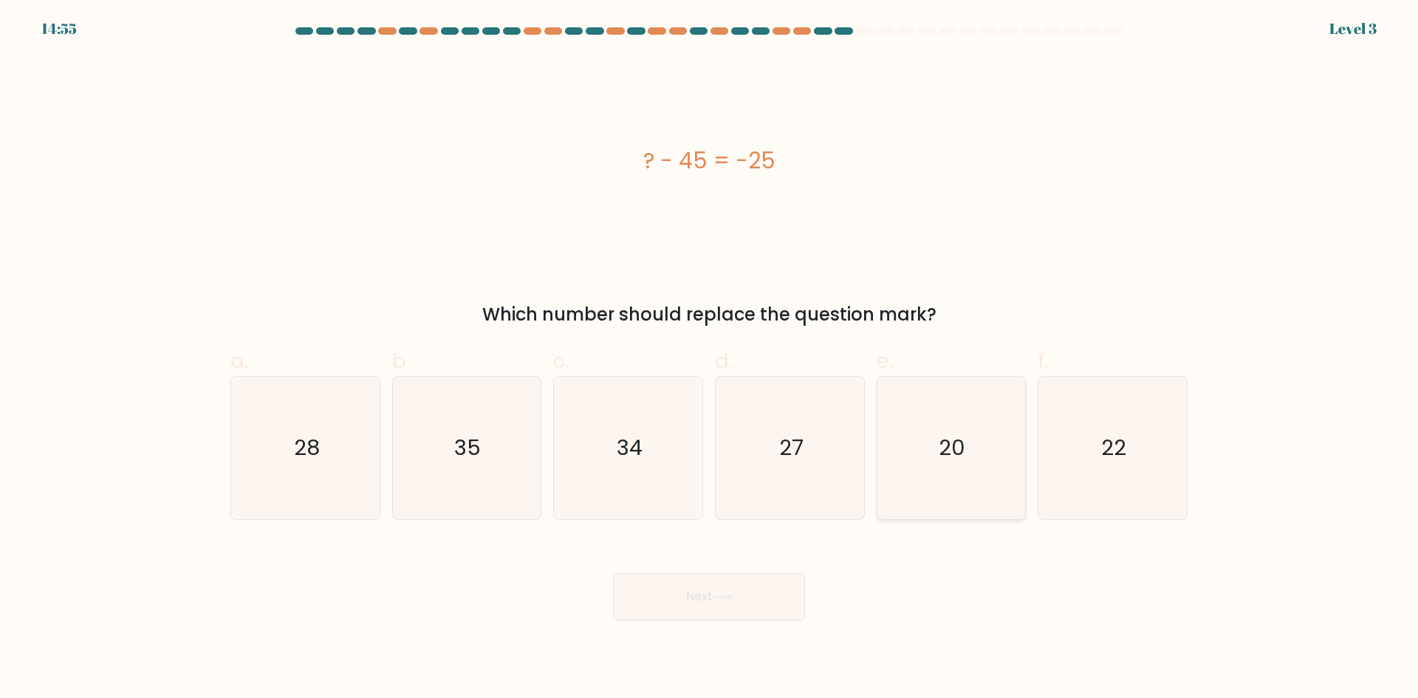
click at [940, 448] on text "20" at bounding box center [952, 448] width 27 height 30
click at [710, 359] on input "e. 20" at bounding box center [709, 354] width 1 height 10
radio input "true"
click at [749, 600] on button "Next" at bounding box center [709, 596] width 192 height 47
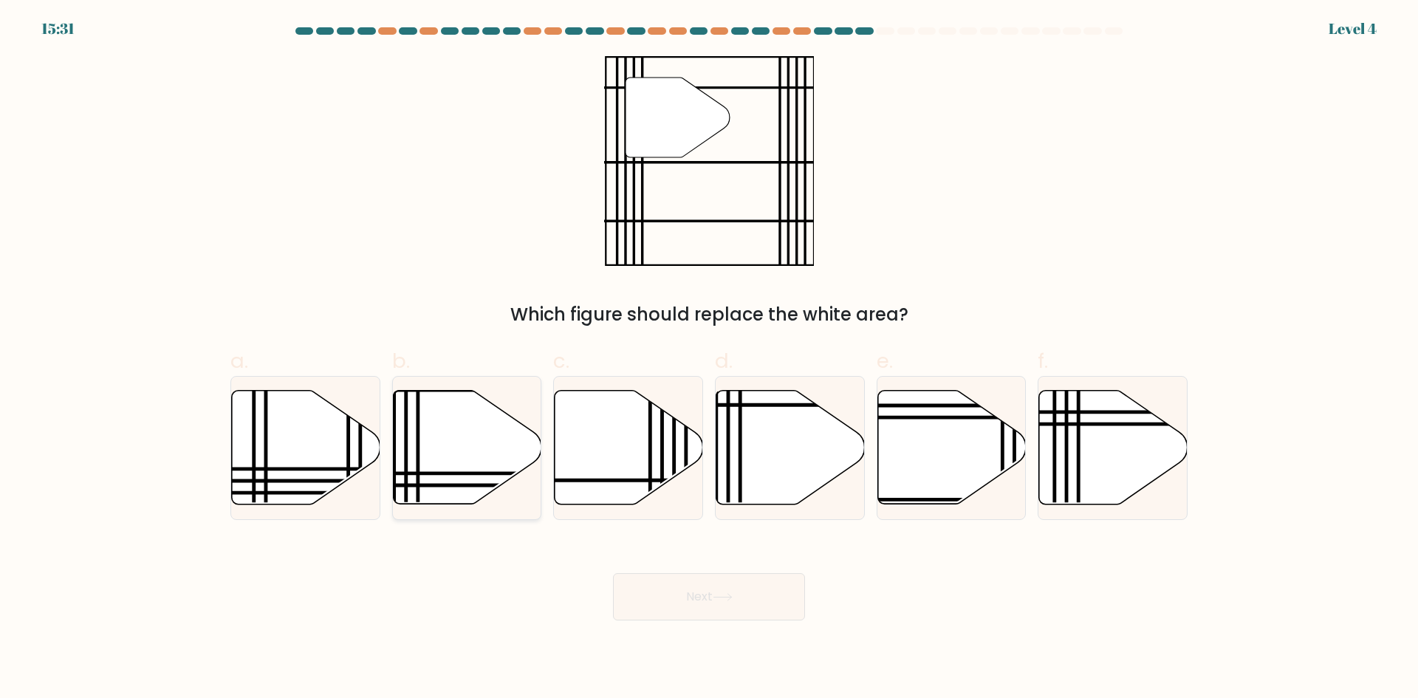
click at [428, 427] on icon at bounding box center [467, 448] width 148 height 114
click at [709, 359] on input "b." at bounding box center [709, 354] width 1 height 10
radio input "true"
click at [689, 600] on button "Next" at bounding box center [709, 596] width 192 height 47
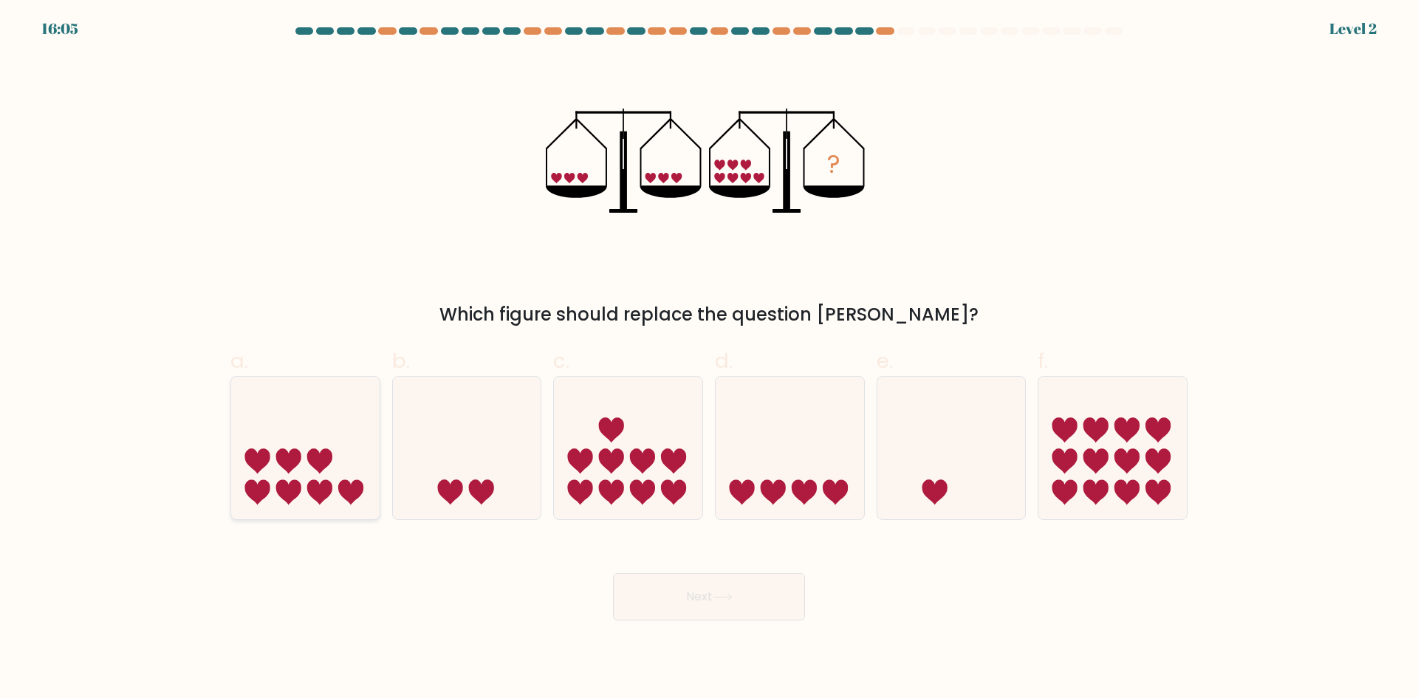
click at [289, 472] on icon at bounding box center [288, 461] width 25 height 25
click at [709, 359] on input "a." at bounding box center [709, 354] width 1 height 10
radio input "true"
click at [688, 611] on button "Next" at bounding box center [709, 596] width 192 height 47
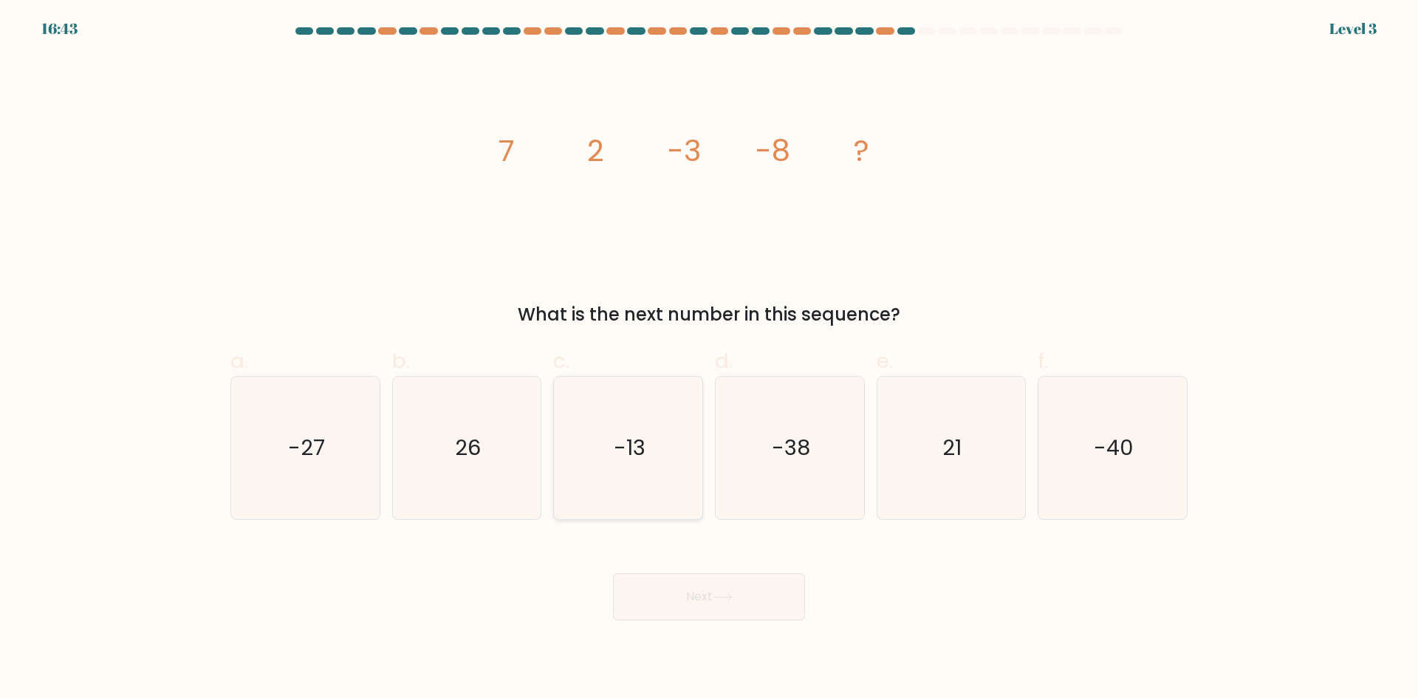
click at [647, 481] on icon "-13" at bounding box center [628, 448] width 143 height 143
click at [709, 359] on input "c. -13" at bounding box center [709, 354] width 1 height 10
radio input "true"
click at [699, 594] on button "Next" at bounding box center [709, 596] width 192 height 47
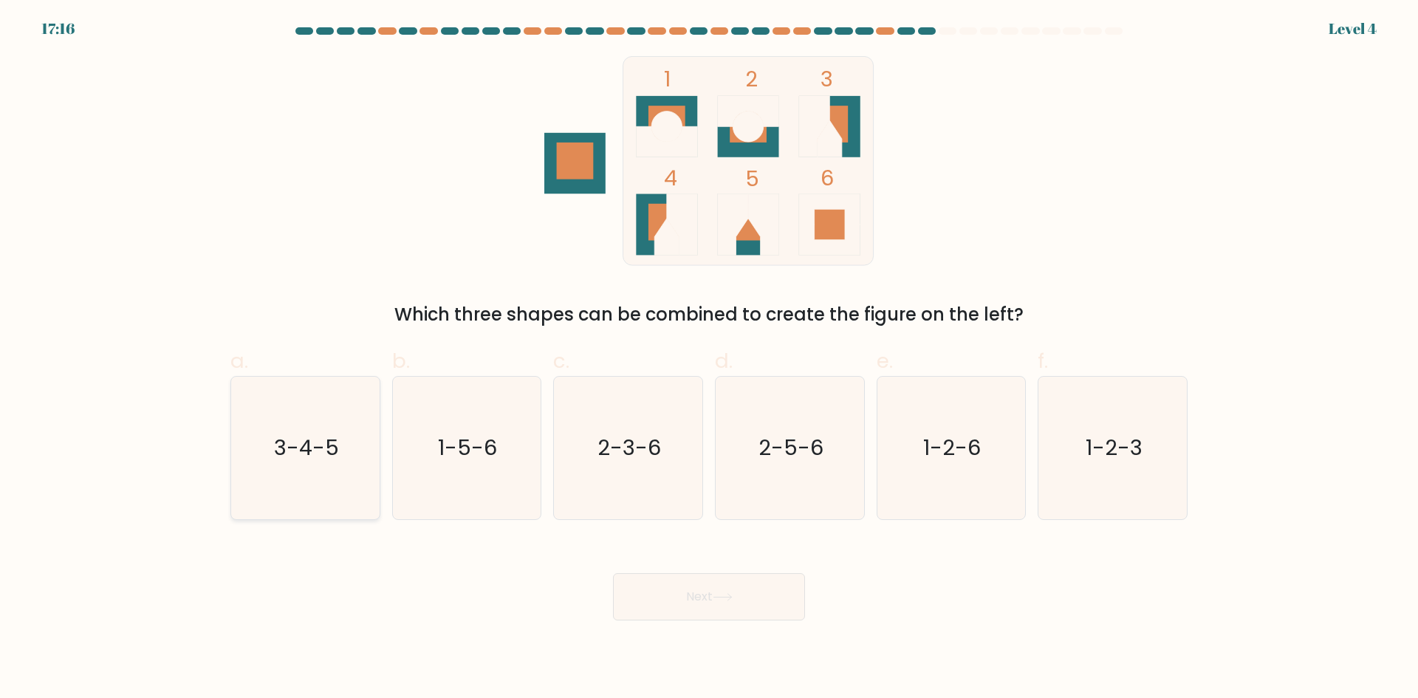
click at [292, 431] on icon "3-4-5" at bounding box center [305, 448] width 143 height 143
click at [709, 359] on input "a. 3-4-5" at bounding box center [709, 354] width 1 height 10
radio input "true"
click at [679, 593] on button "Next" at bounding box center [709, 596] width 192 height 47
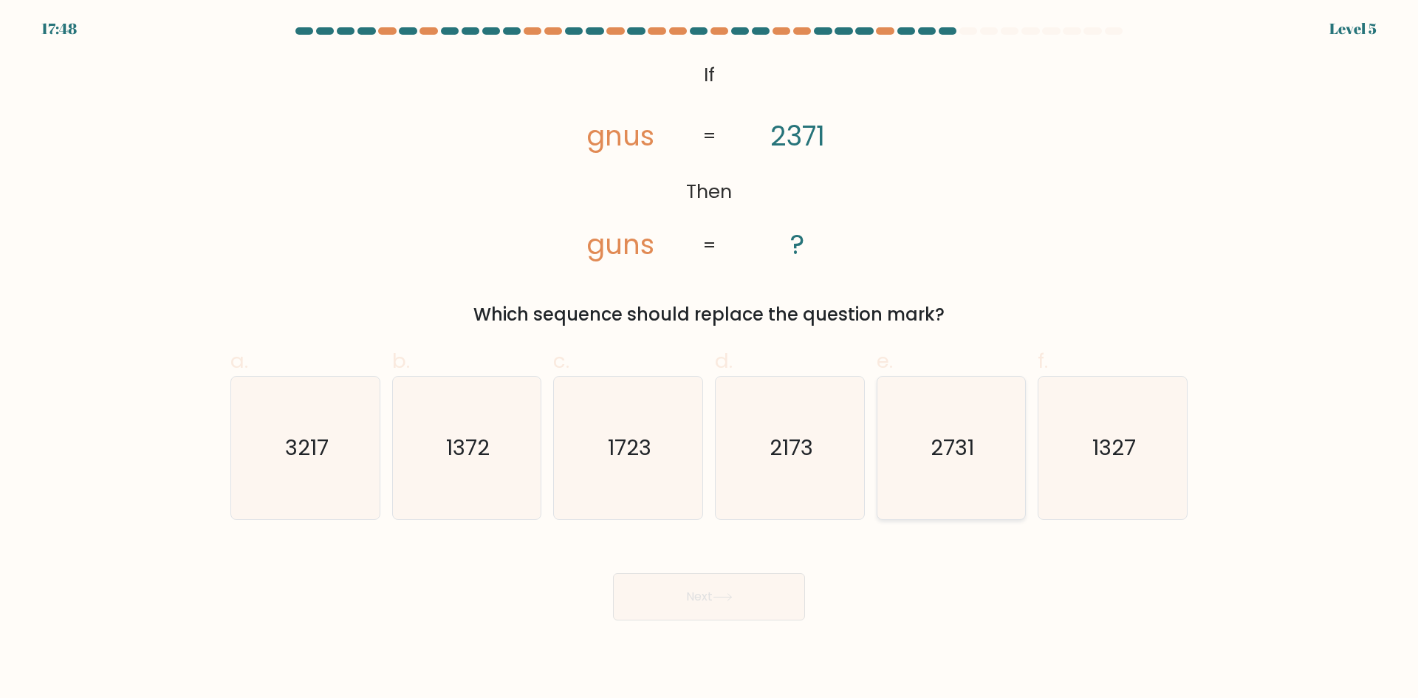
click at [930, 476] on icon "2731" at bounding box center [950, 448] width 143 height 143
click at [710, 359] on input "e. 2731" at bounding box center [709, 354] width 1 height 10
radio input "true"
click at [706, 598] on button "Next" at bounding box center [709, 596] width 192 height 47
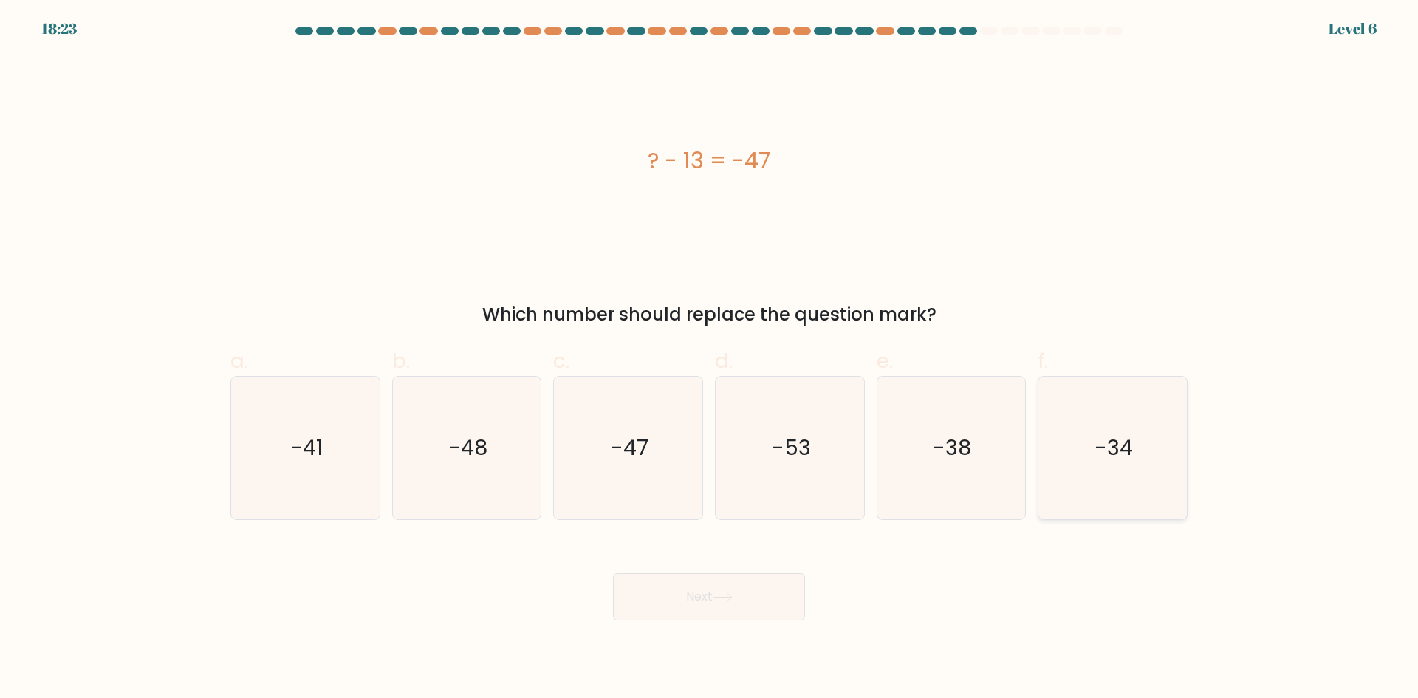
click at [1112, 461] on text "-34" at bounding box center [1114, 448] width 38 height 30
click at [710, 359] on input "f. -34" at bounding box center [709, 354] width 1 height 10
radio input "true"
click at [756, 587] on button "Next" at bounding box center [709, 596] width 192 height 47
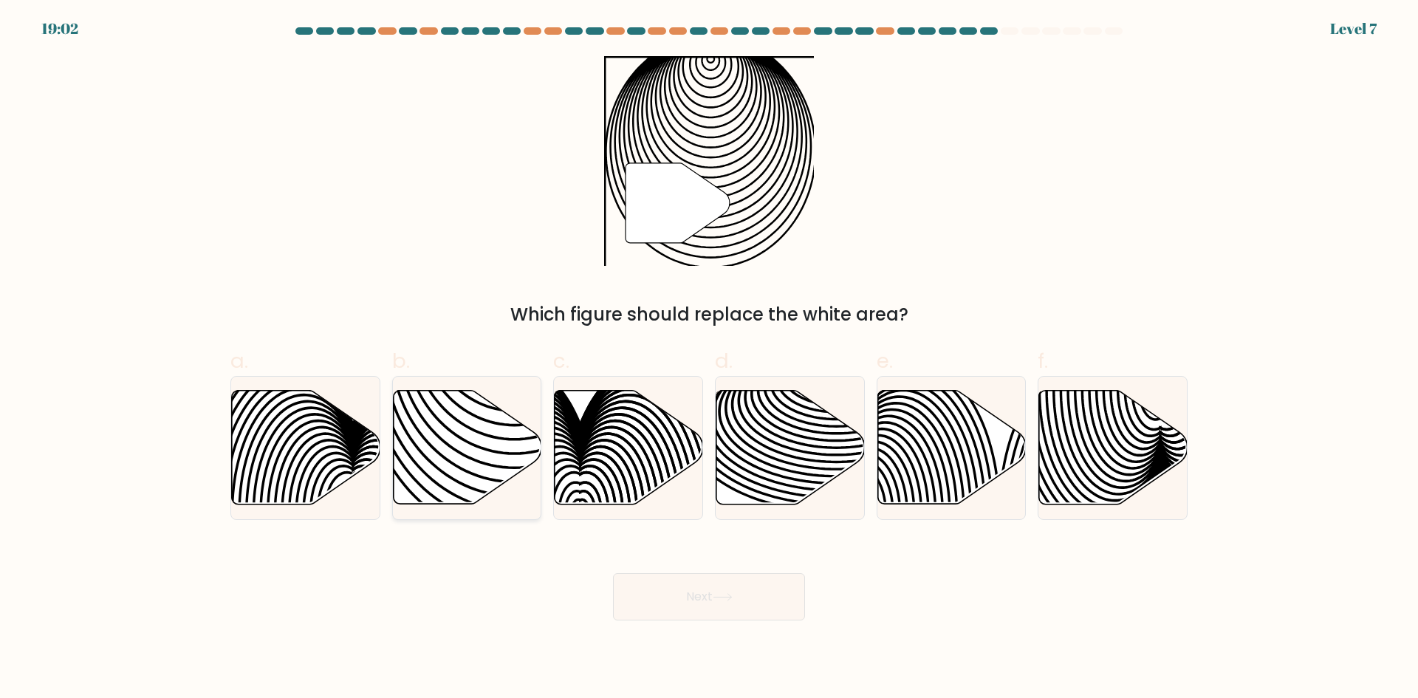
click at [486, 448] on icon at bounding box center [514, 390] width 299 height 299
click at [709, 359] on input "b." at bounding box center [709, 354] width 1 height 10
radio input "true"
click at [688, 586] on button "Next" at bounding box center [709, 596] width 192 height 47
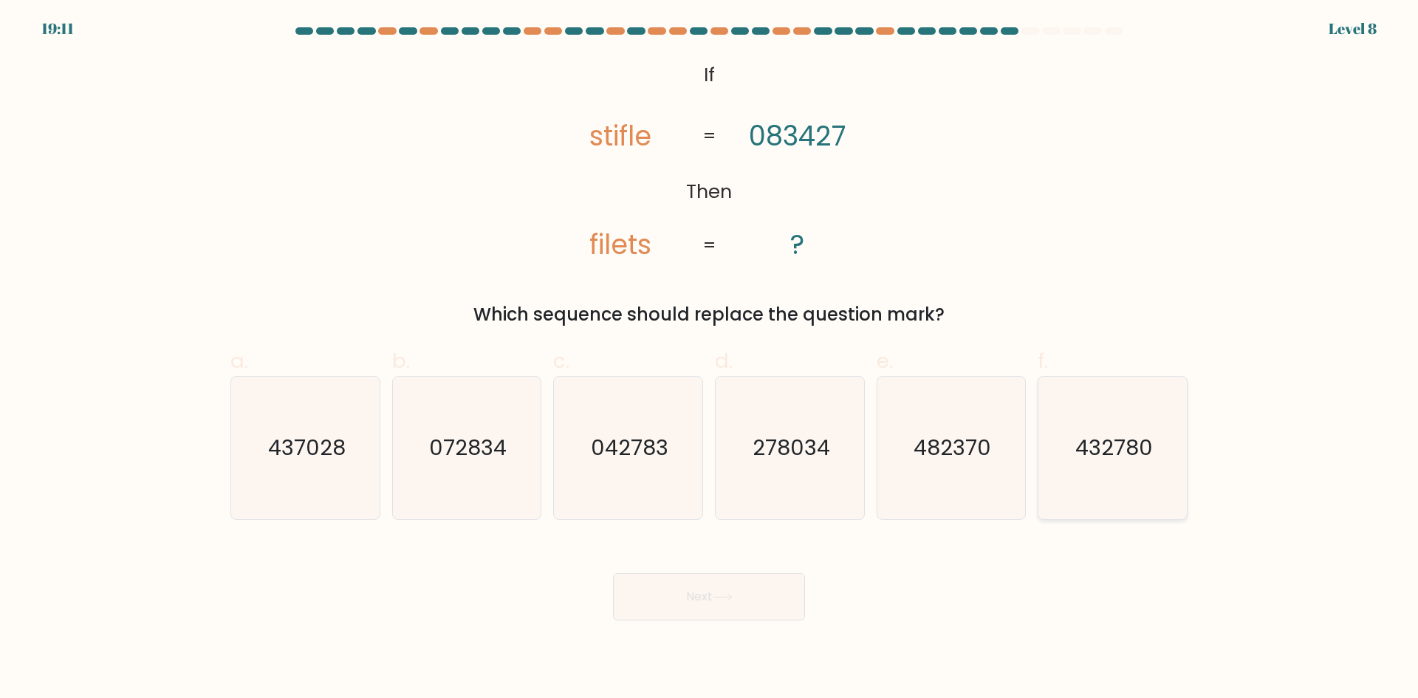
click at [1094, 481] on icon "432780" at bounding box center [1112, 448] width 143 height 143
click at [710, 359] on input "f. 432780" at bounding box center [709, 354] width 1 height 10
radio input "true"
click at [711, 603] on button "Next" at bounding box center [709, 596] width 192 height 47
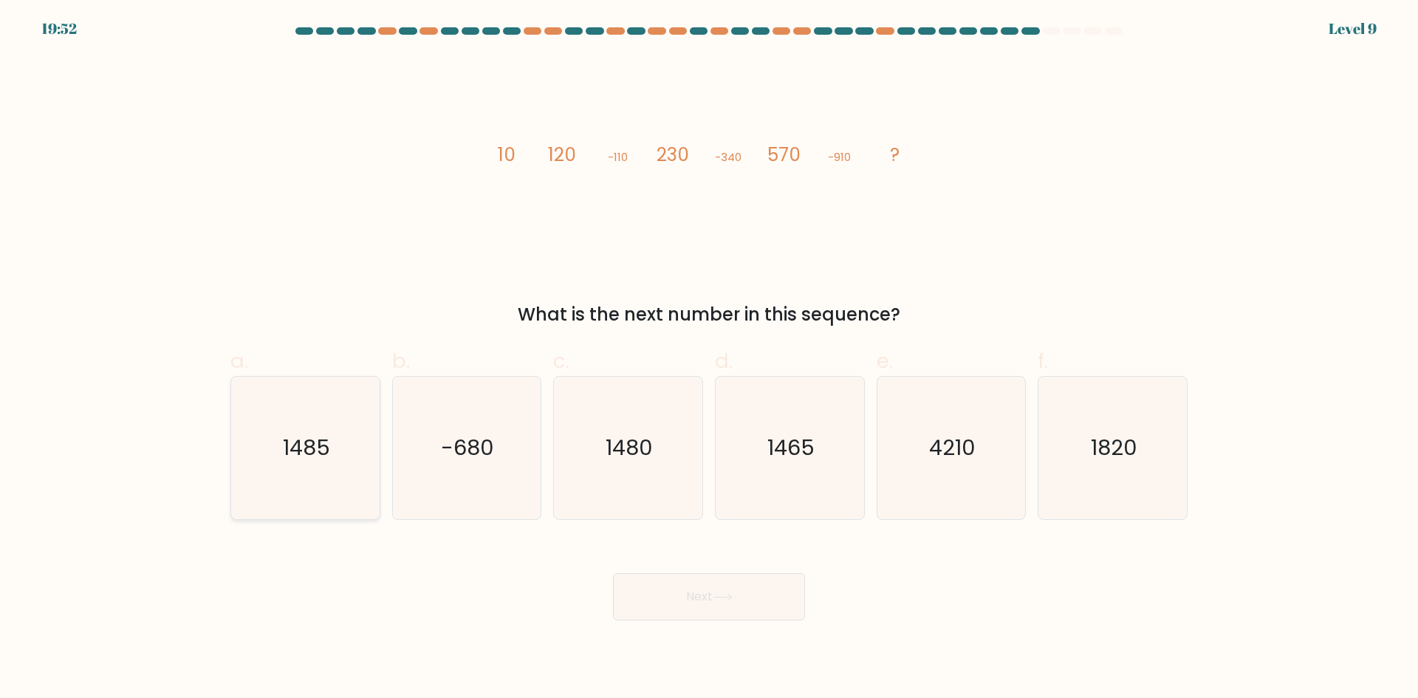
click at [297, 441] on text "1485" at bounding box center [306, 448] width 47 height 30
click at [709, 359] on input "a. 1485" at bounding box center [709, 354] width 1 height 10
radio input "true"
click at [731, 600] on icon at bounding box center [722, 597] width 18 height 7
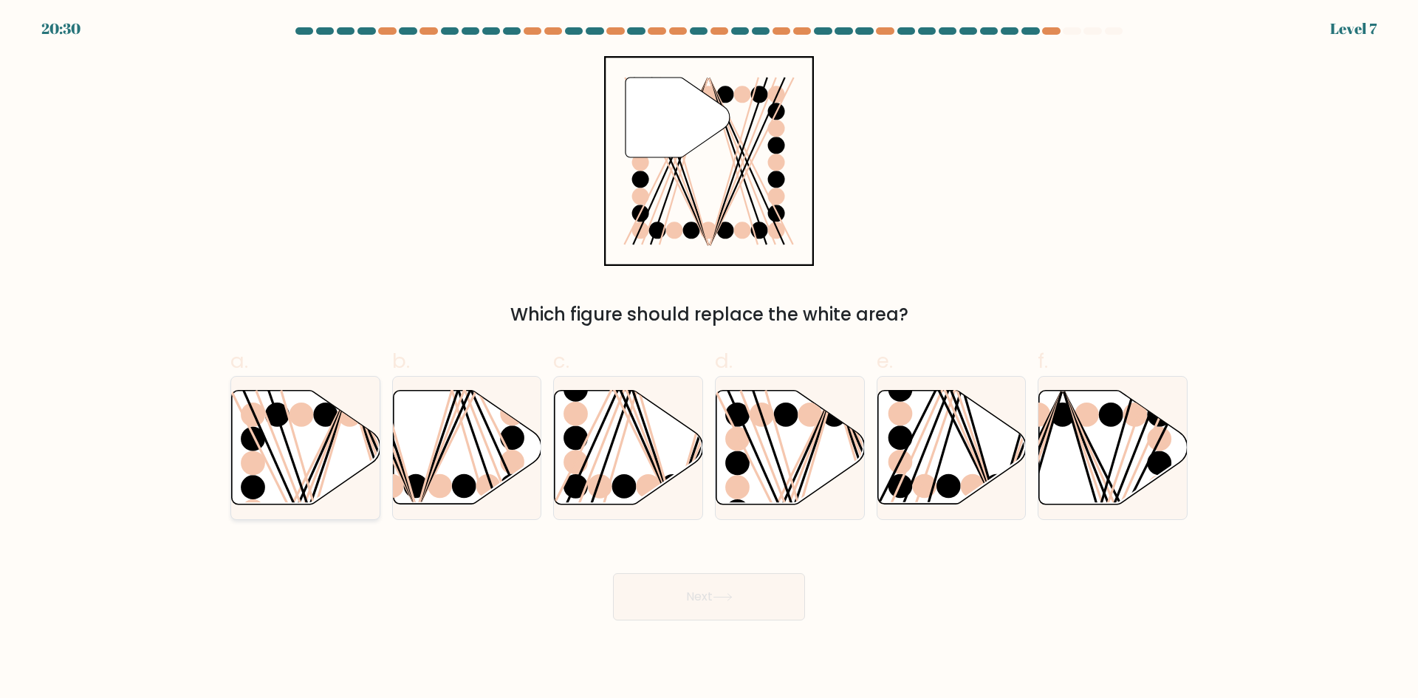
click at [250, 436] on ellipse at bounding box center [253, 439] width 24 height 24
click at [709, 359] on input "a." at bounding box center [709, 354] width 1 height 10
radio input "true"
click at [674, 586] on button "Next" at bounding box center [709, 596] width 192 height 47
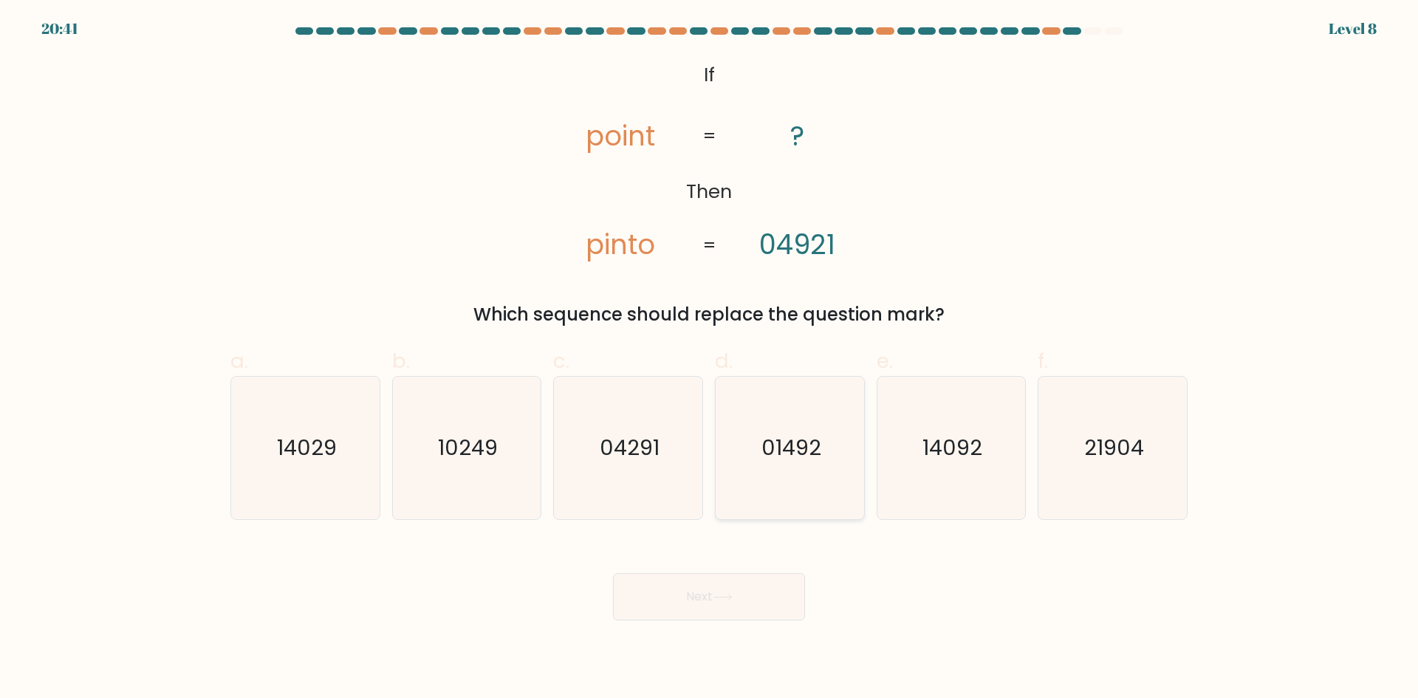
click at [780, 418] on icon "01492" at bounding box center [789, 448] width 143 height 143
click at [710, 359] on input "d. 01492" at bounding box center [709, 354] width 1 height 10
radio input "true"
click at [720, 595] on icon at bounding box center [723, 597] width 20 height 8
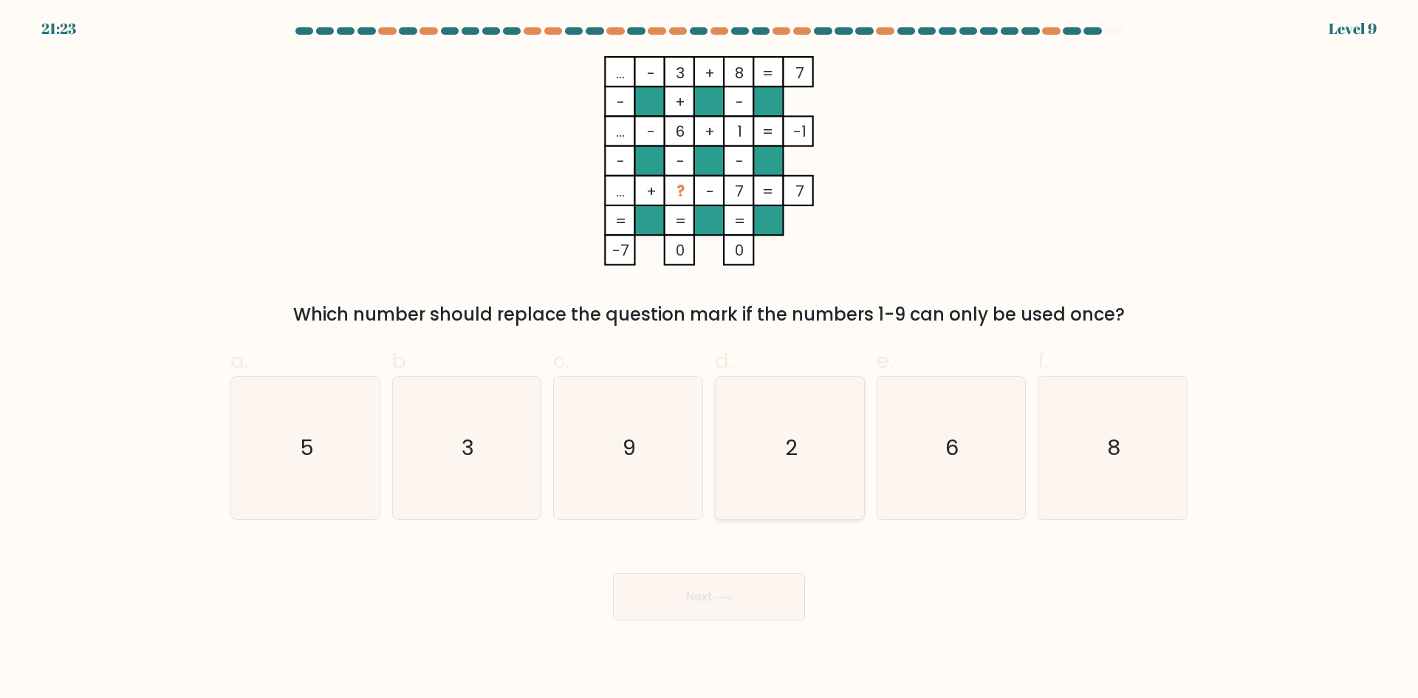
click at [817, 422] on icon "2" at bounding box center [789, 448] width 143 height 143
click at [710, 359] on input "d. 2" at bounding box center [709, 354] width 1 height 10
radio input "true"
click at [785, 583] on button "Next" at bounding box center [709, 596] width 192 height 47
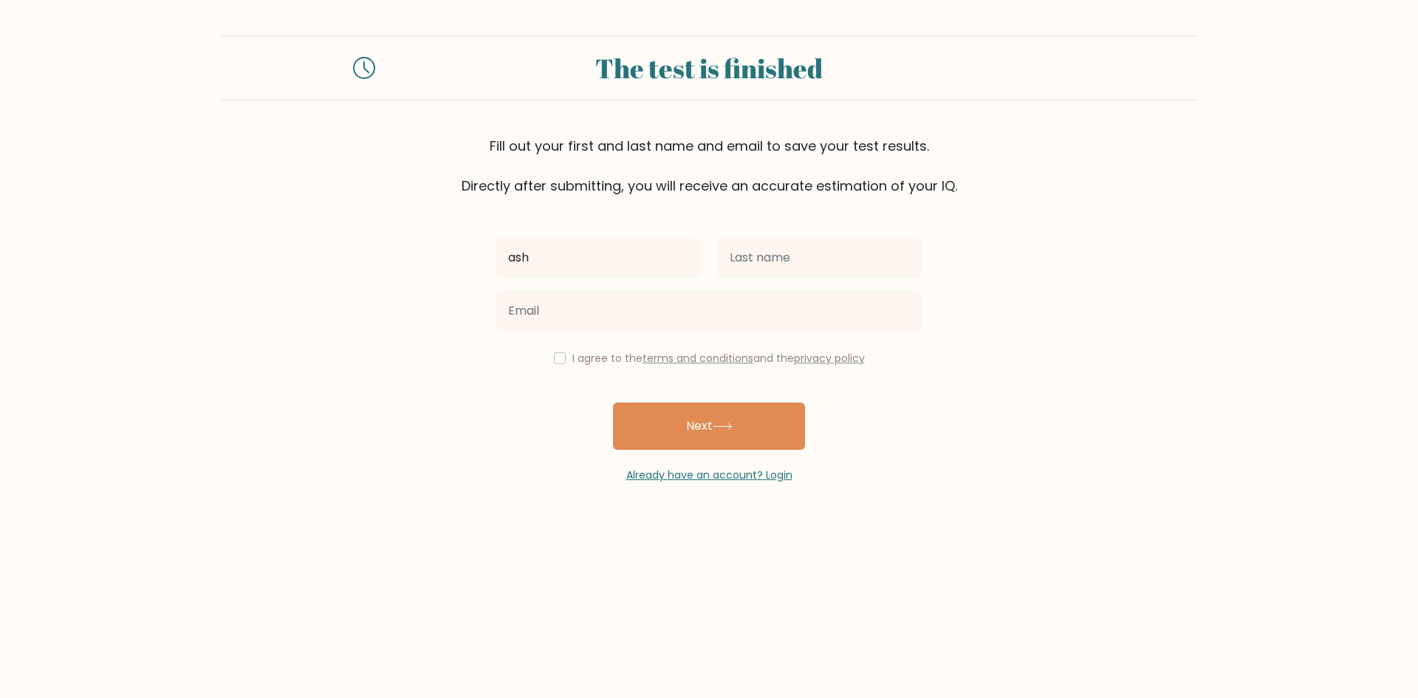
type input "Ashlene"
click at [831, 271] on input "text" at bounding box center [820, 257] width 204 height 41
type input "Gonzaga"
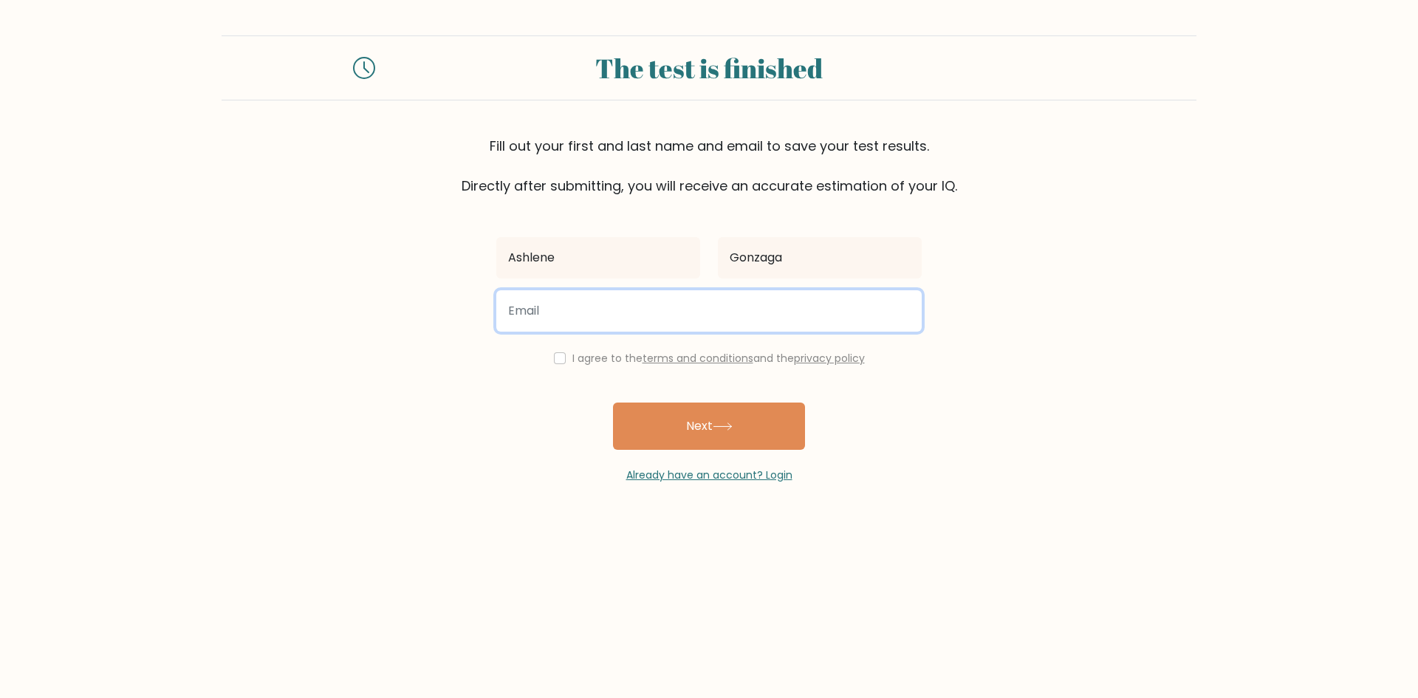
click at [797, 312] on input "email" at bounding box center [708, 310] width 425 height 41
type input "gonzagaashlenec@gmail.com"
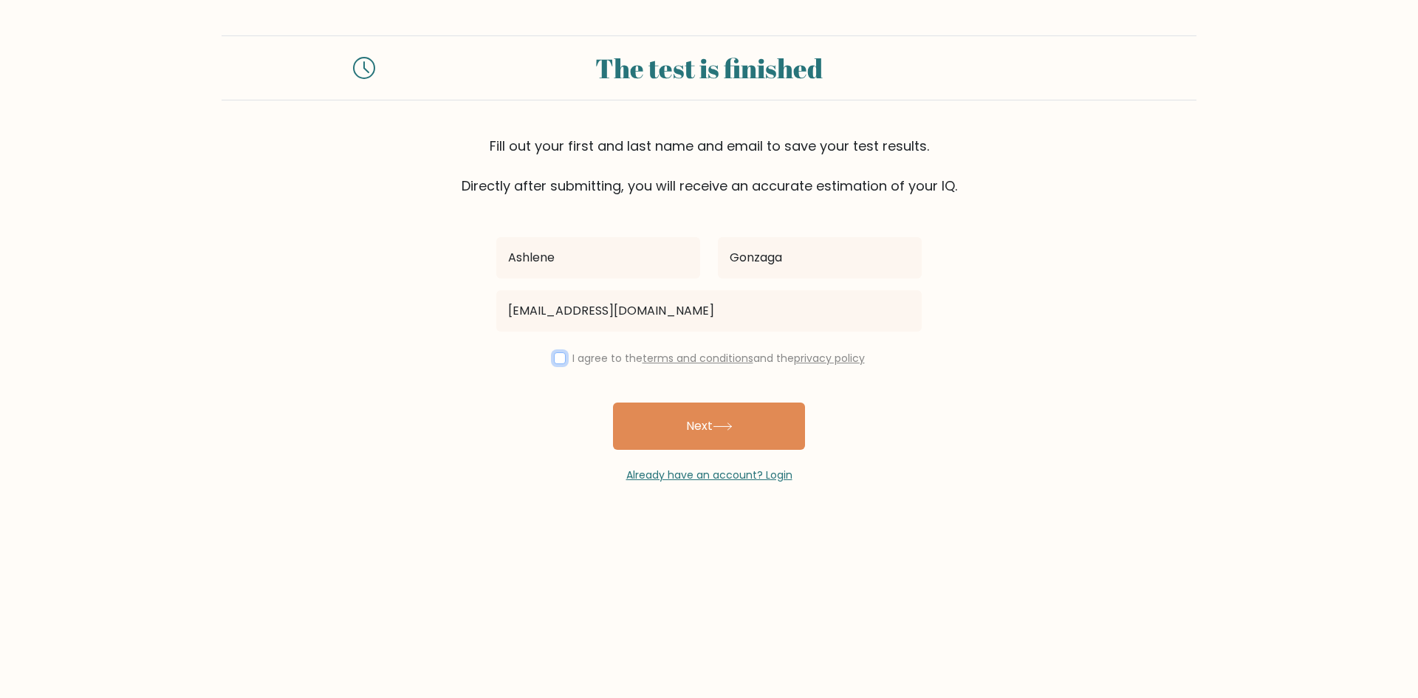
click at [554, 360] on input "checkbox" at bounding box center [560, 358] width 12 height 12
checkbox input "true"
click at [662, 422] on button "Next" at bounding box center [709, 425] width 192 height 47
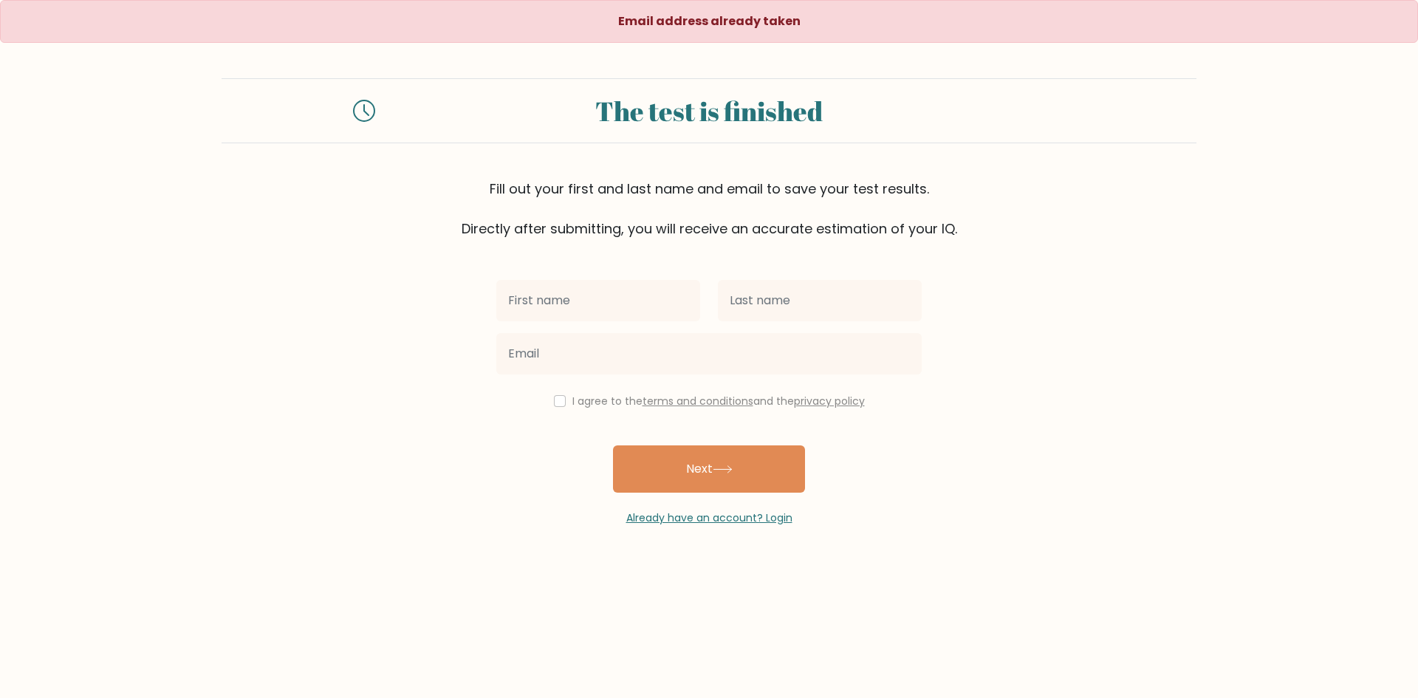
click at [570, 305] on input "text" at bounding box center [598, 300] width 204 height 41
type input "as"
click at [757, 298] on input "text" at bounding box center [820, 300] width 204 height 41
type input "Gonzaga"
click at [771, 375] on div at bounding box center [708, 353] width 443 height 53
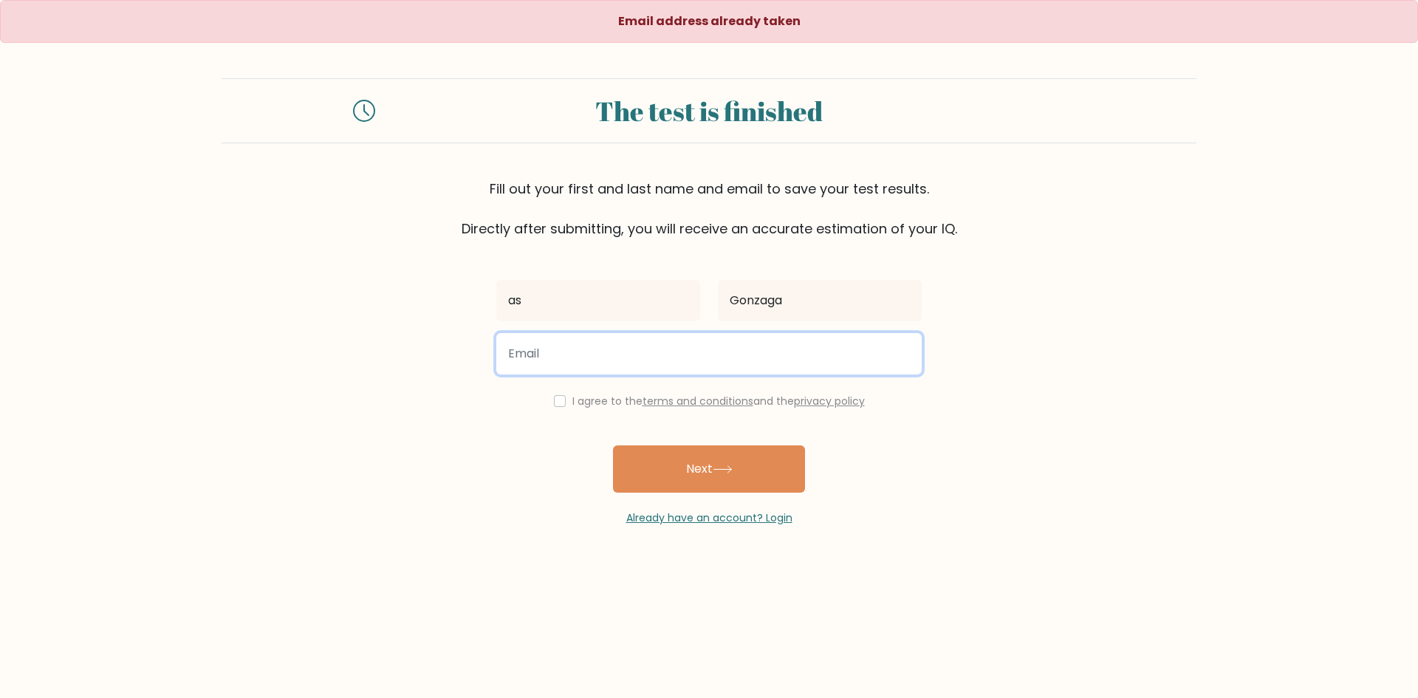
click at [771, 368] on input "email" at bounding box center [708, 353] width 425 height 41
type input "ashgonza"
type input "[EMAIL_ADDRESS][DOMAIN_NAME]"
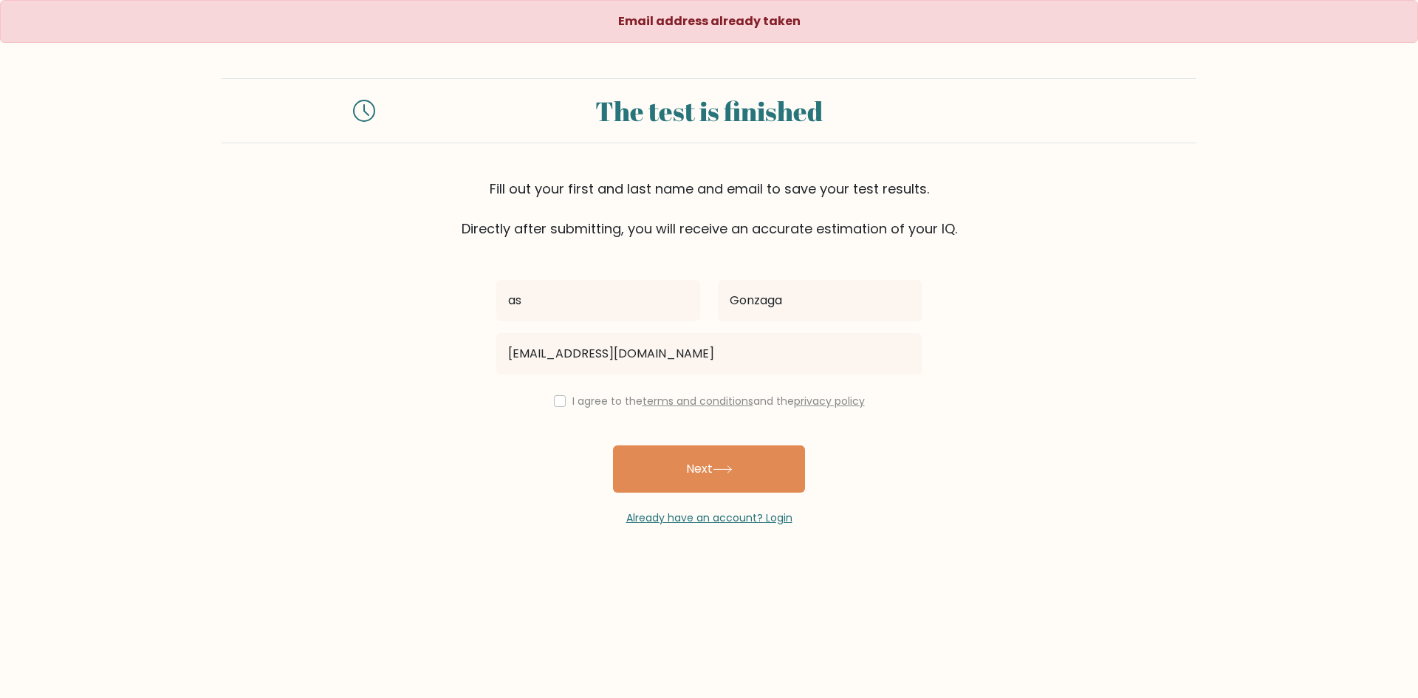
click at [563, 401] on div "I agree to the terms and conditions and the privacy policy" at bounding box center [708, 401] width 443 height 18
click at [555, 403] on input "checkbox" at bounding box center [560, 401] width 12 height 12
checkbox input "true"
click at [707, 461] on button "Next" at bounding box center [709, 468] width 192 height 47
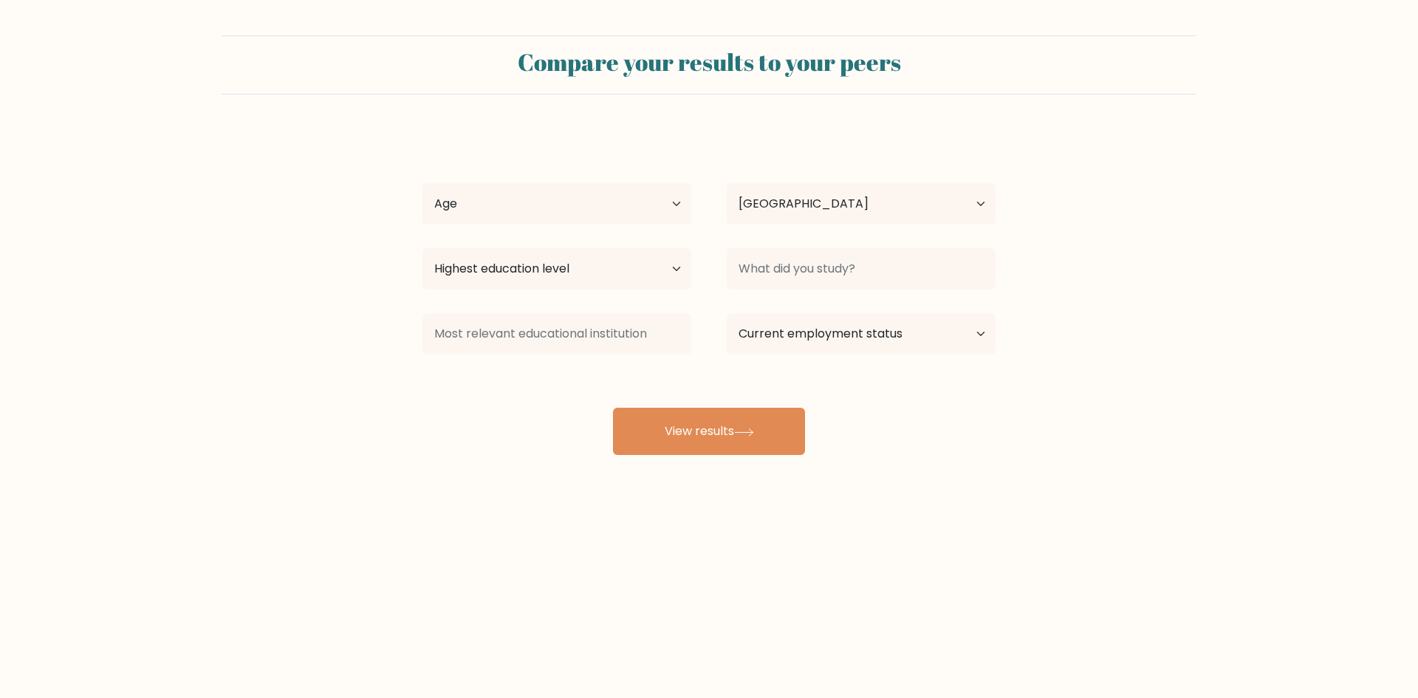
select select "PH"
click at [709, 429] on button "View results" at bounding box center [709, 431] width 192 height 47
click at [481, 205] on select "Age Under [DEMOGRAPHIC_DATA] [DEMOGRAPHIC_DATA] [DEMOGRAPHIC_DATA] [DEMOGRAPHIC…" at bounding box center [556, 203] width 269 height 41
select select "18_24"
click at [422, 183] on select "Age Under [DEMOGRAPHIC_DATA] [DEMOGRAPHIC_DATA] [DEMOGRAPHIC_DATA] [DEMOGRAPHIC…" at bounding box center [556, 203] width 269 height 41
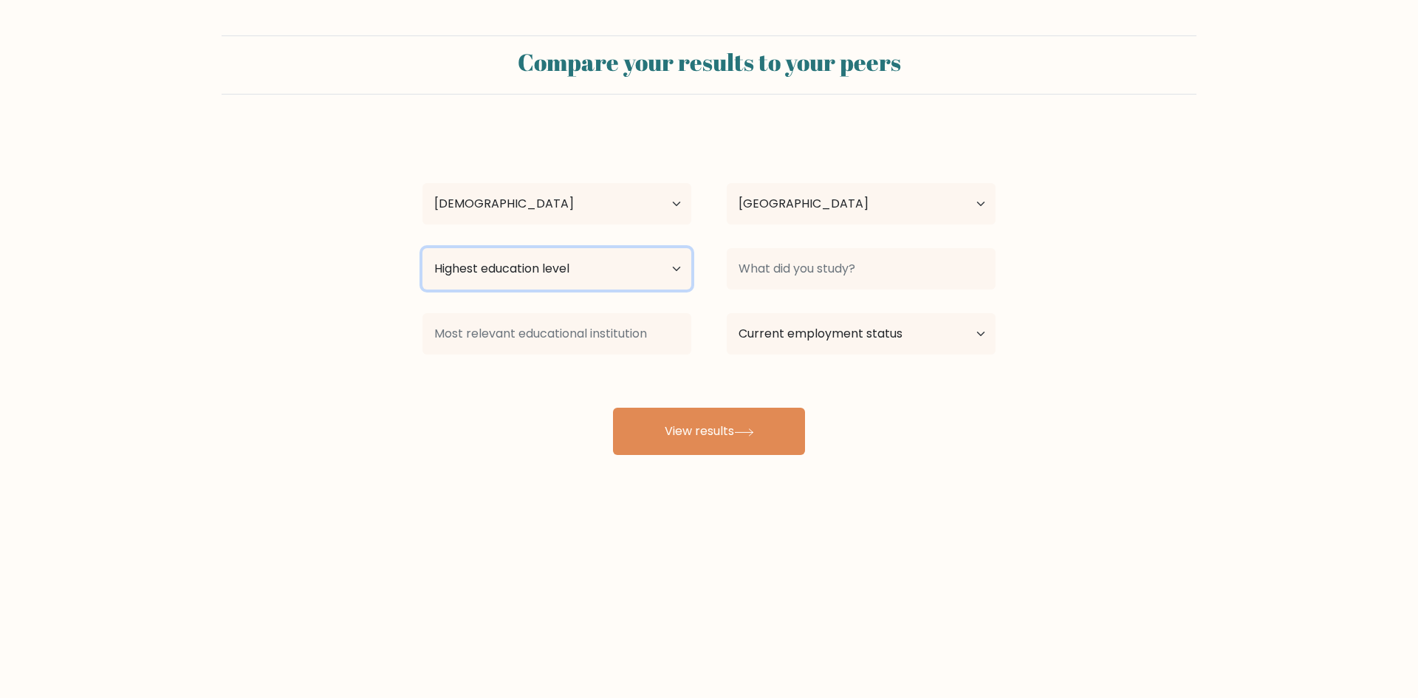
click at [478, 266] on select "Highest education level No schooling Primary Lower Secondary Upper Secondary Oc…" at bounding box center [556, 268] width 269 height 41
select select "bachelors_degree"
click at [422, 248] on select "Highest education level No schooling Primary Lower Secondary Upper Secondary Oc…" at bounding box center [556, 268] width 269 height 41
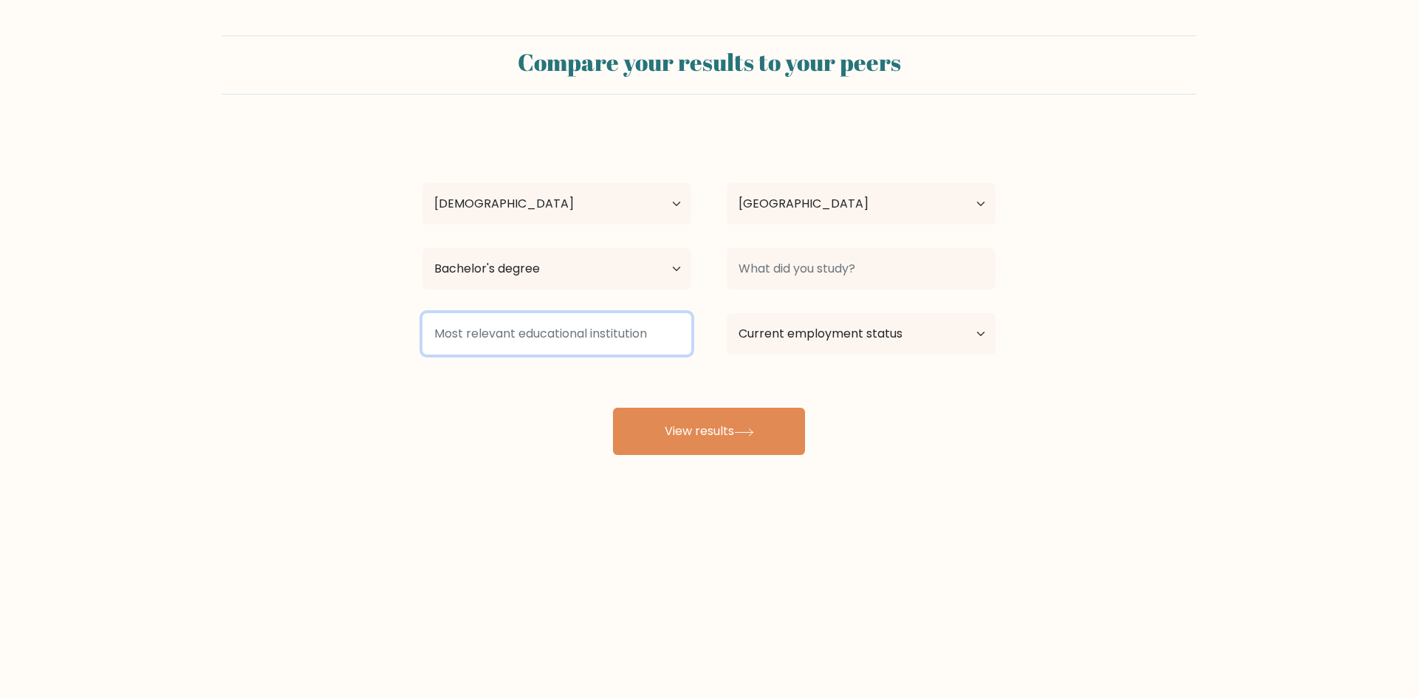
click at [508, 354] on input at bounding box center [556, 333] width 269 height 41
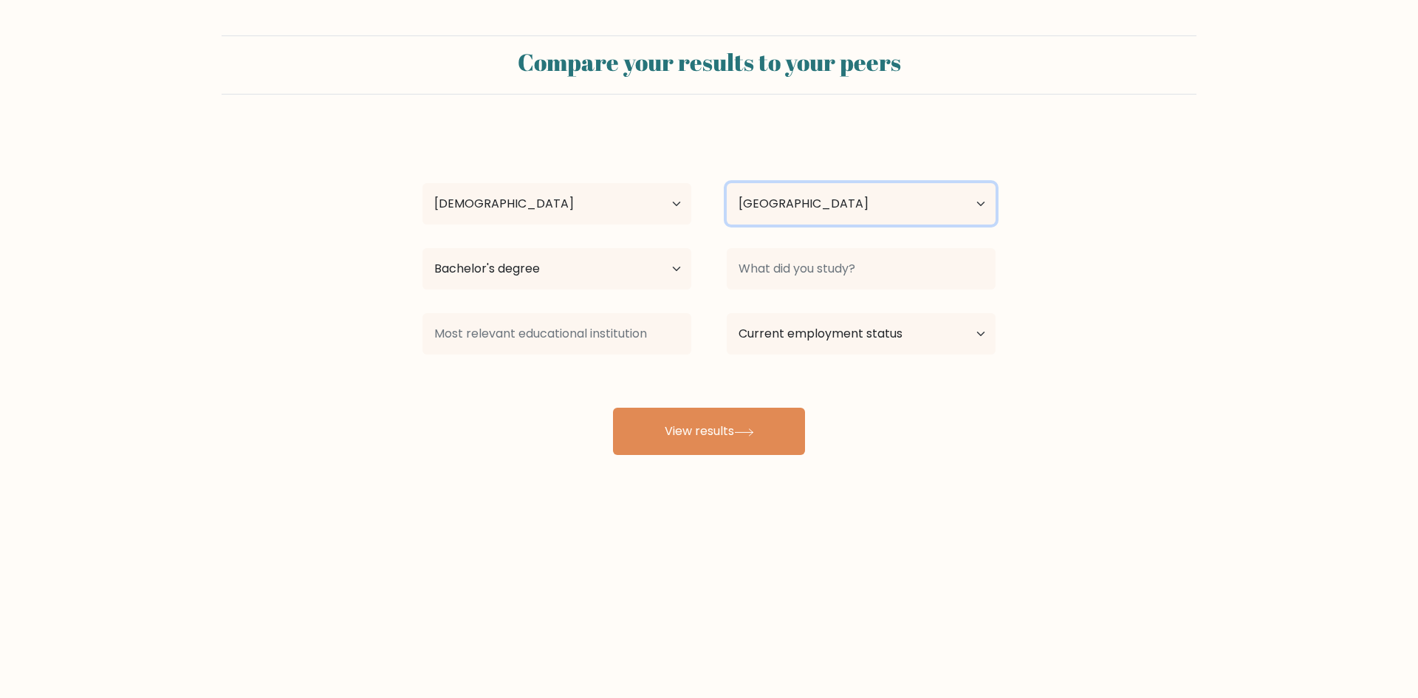
click at [849, 208] on select "Country Afghanistan Albania Algeria American Samoa Andorra Angola Anguilla Anta…" at bounding box center [861, 203] width 269 height 41
drag, startPoint x: 849, startPoint y: 208, endPoint x: 870, endPoint y: 207, distance: 20.7
click at [849, 208] on select "Country Afghanistan Albania Algeria American Samoa Andorra Angola Anguilla Anta…" at bounding box center [861, 203] width 269 height 41
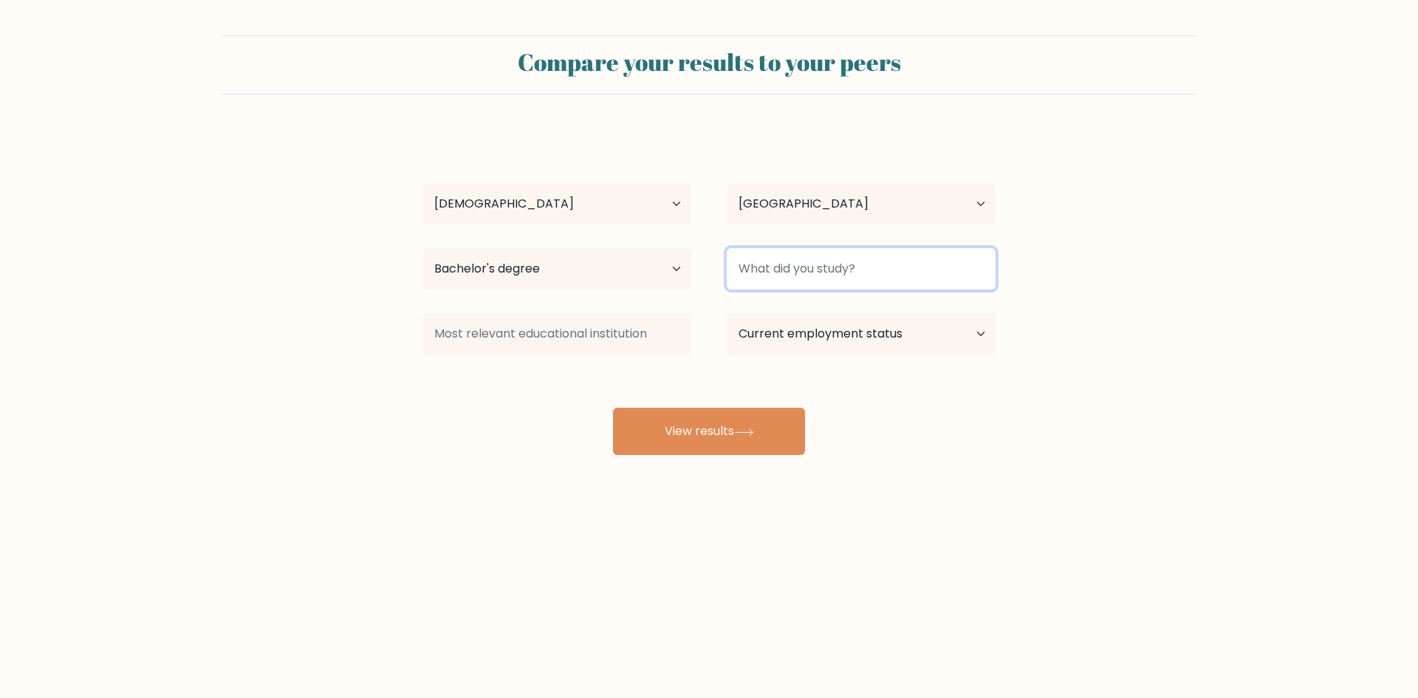
click at [902, 278] on input at bounding box center [861, 268] width 269 height 41
type input "bsed"
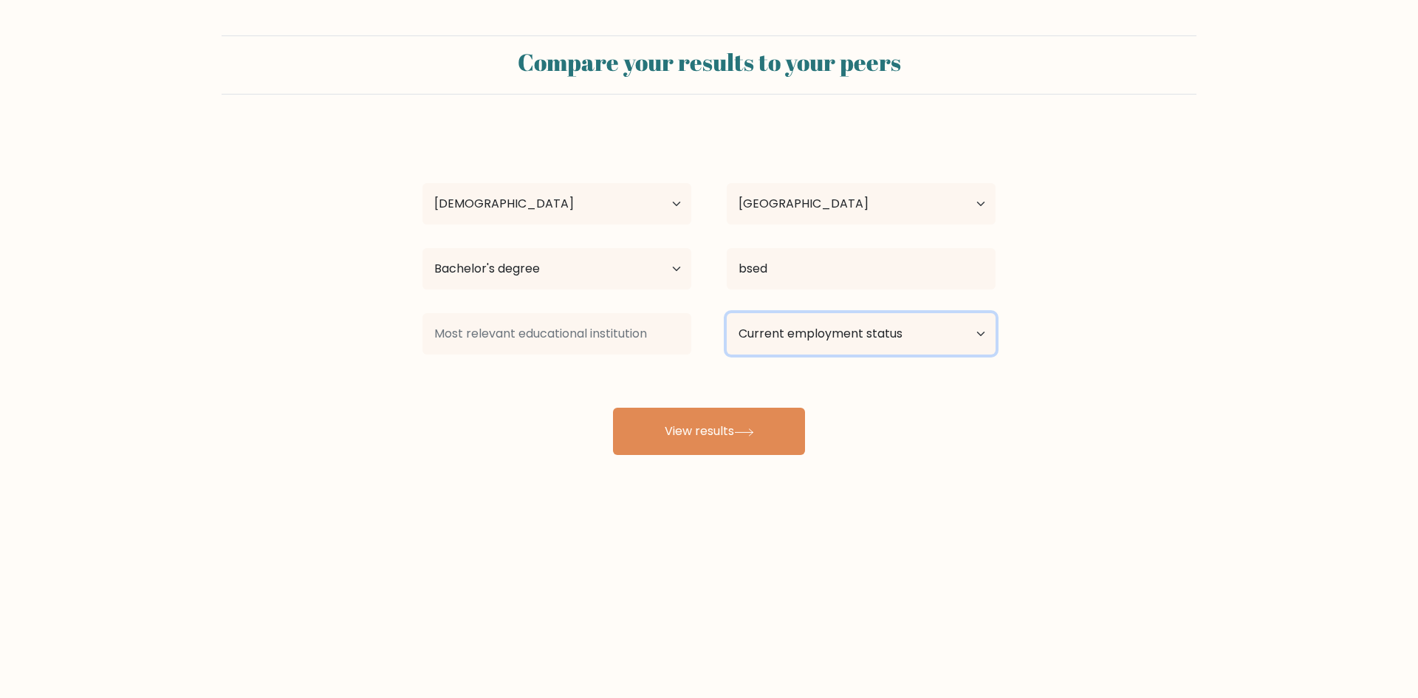
click at [890, 336] on select "Current employment status Employed Student Retired Other / prefer not to answer" at bounding box center [861, 333] width 269 height 41
click at [727, 313] on select "Current employment status Employed Student Retired Other / prefer not to answer" at bounding box center [861, 333] width 269 height 41
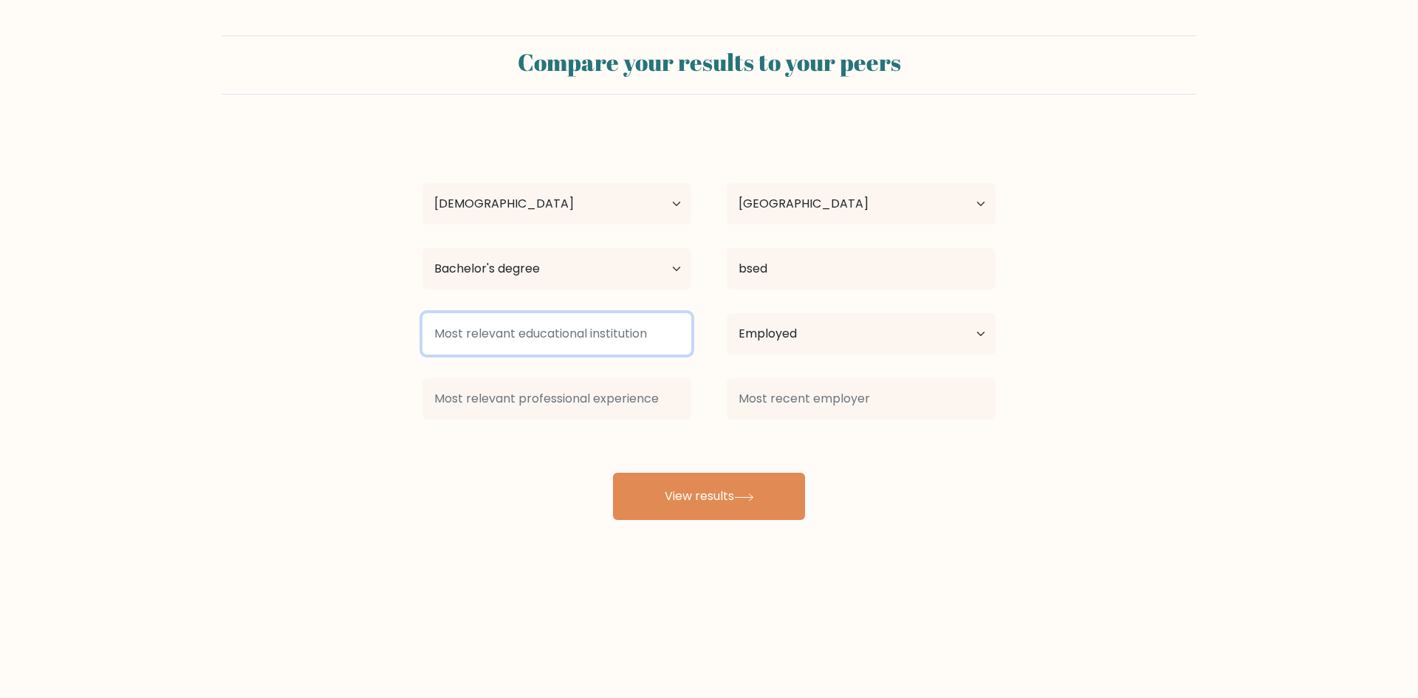
click at [594, 325] on input at bounding box center [556, 333] width 269 height 41
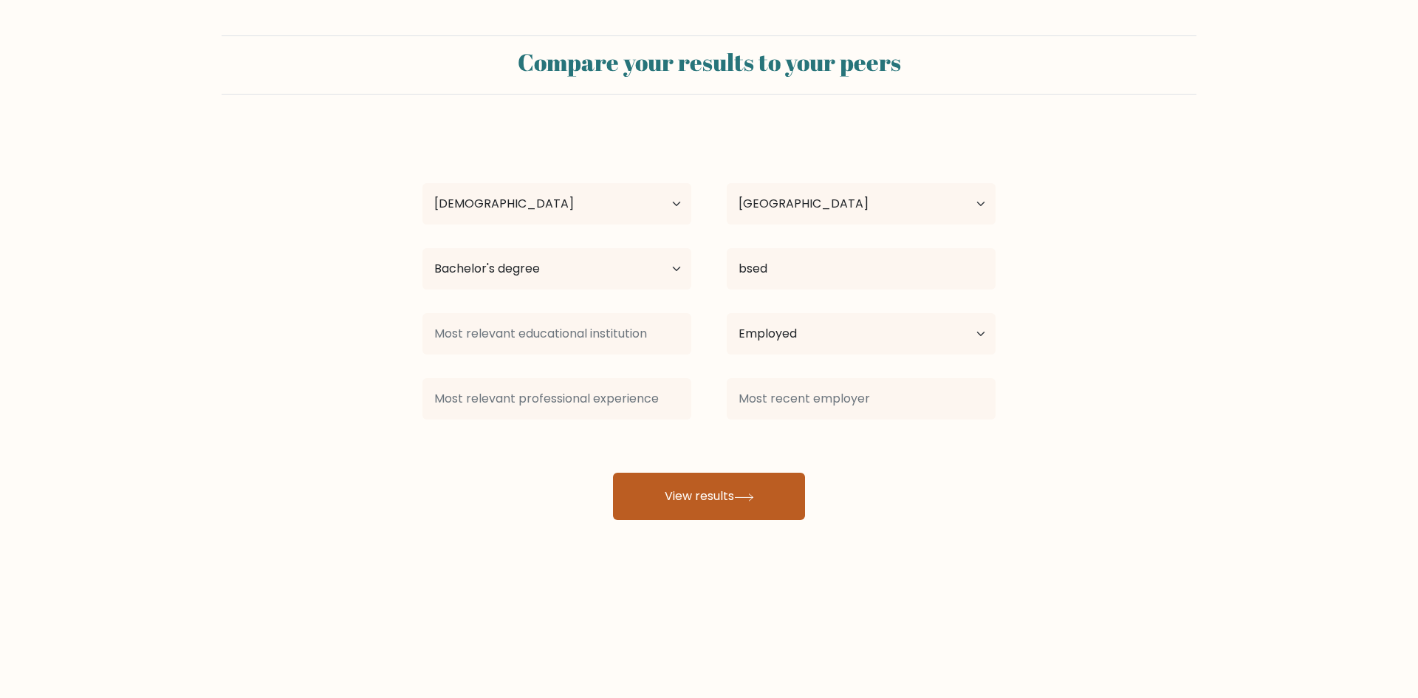
click at [764, 491] on button "View results" at bounding box center [709, 496] width 192 height 47
click at [789, 323] on select "Current employment status Employed Student Retired Other / prefer not to answer" at bounding box center [861, 333] width 269 height 41
select select "other"
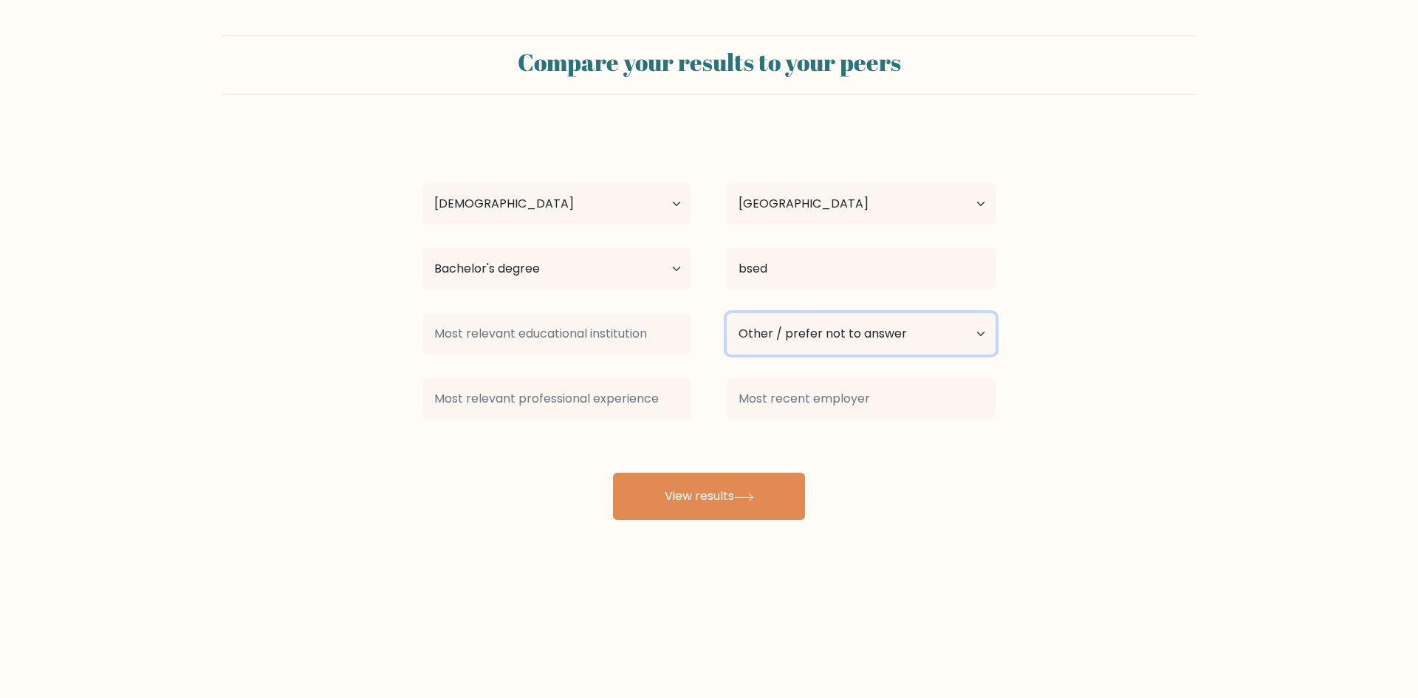
click at [727, 313] on select "Current employment status Employed Student Retired Other / prefer not to answer" at bounding box center [861, 333] width 269 height 41
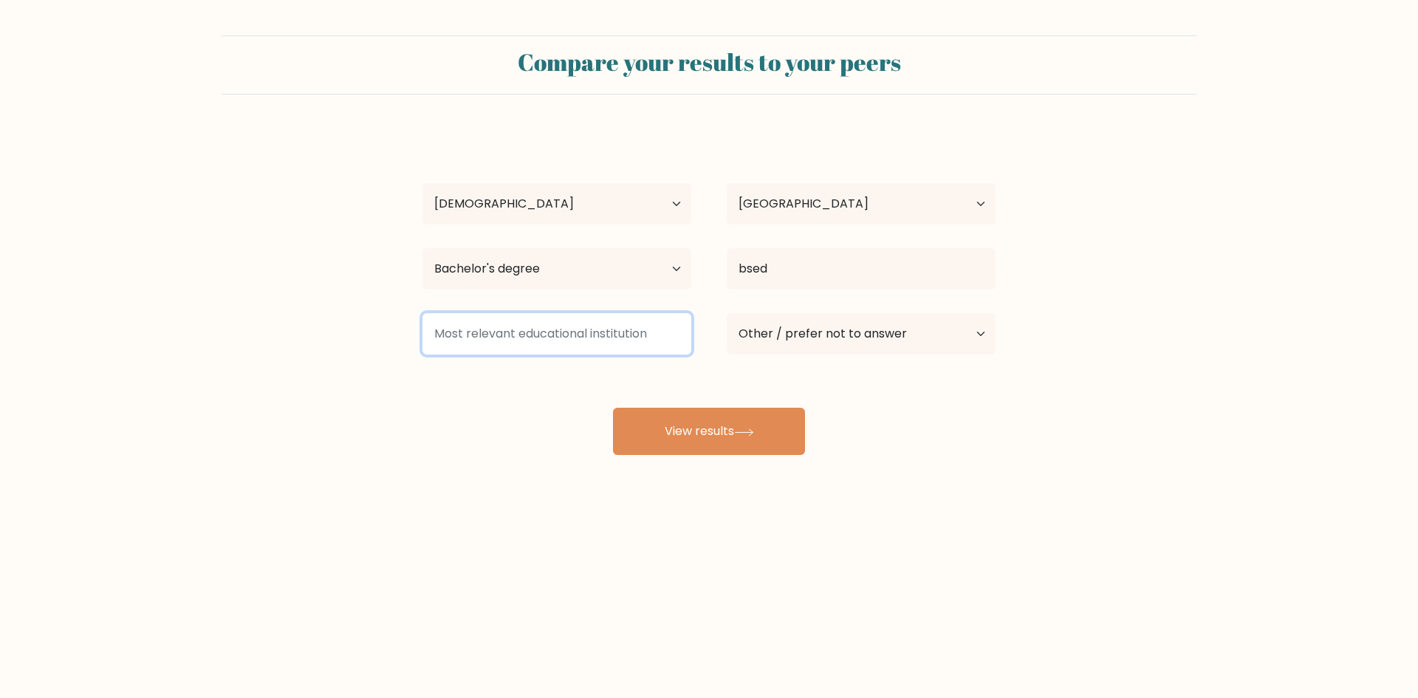
click at [540, 353] on input at bounding box center [556, 333] width 269 height 41
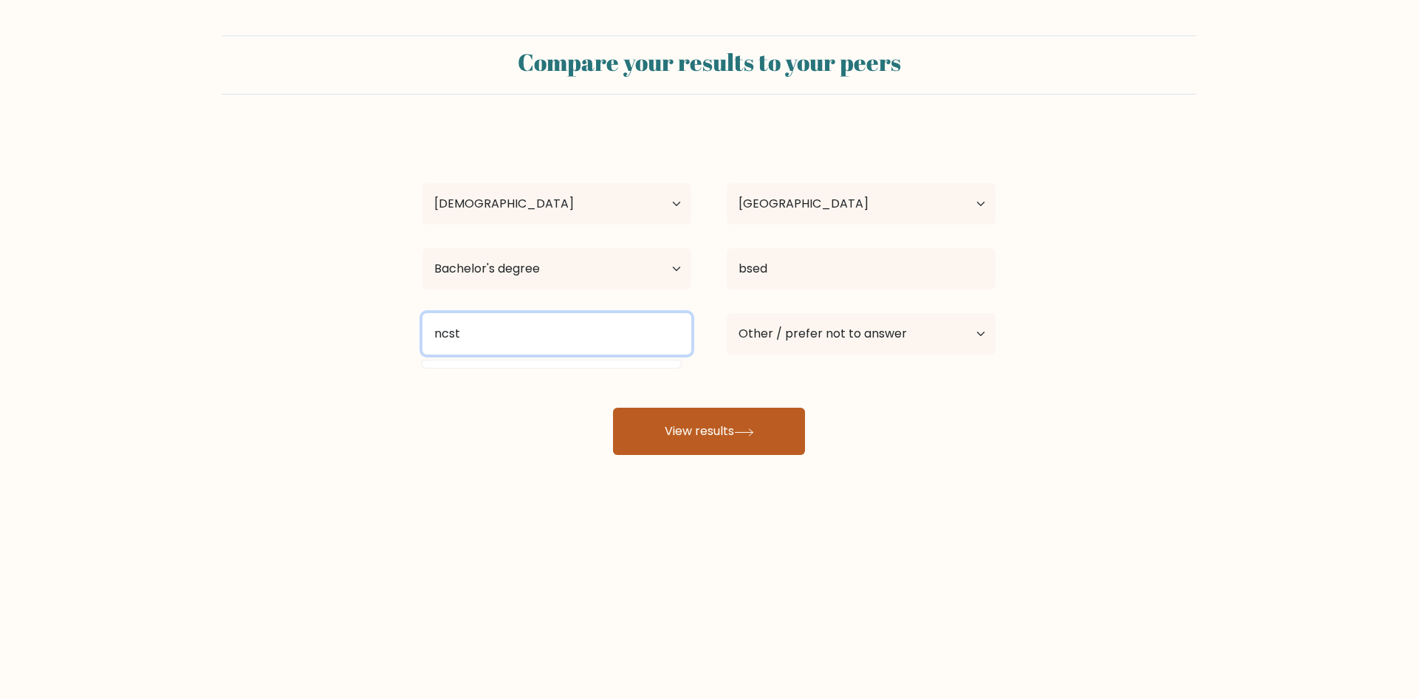
type input "ncst"
click at [672, 428] on button "View results" at bounding box center [709, 431] width 192 height 47
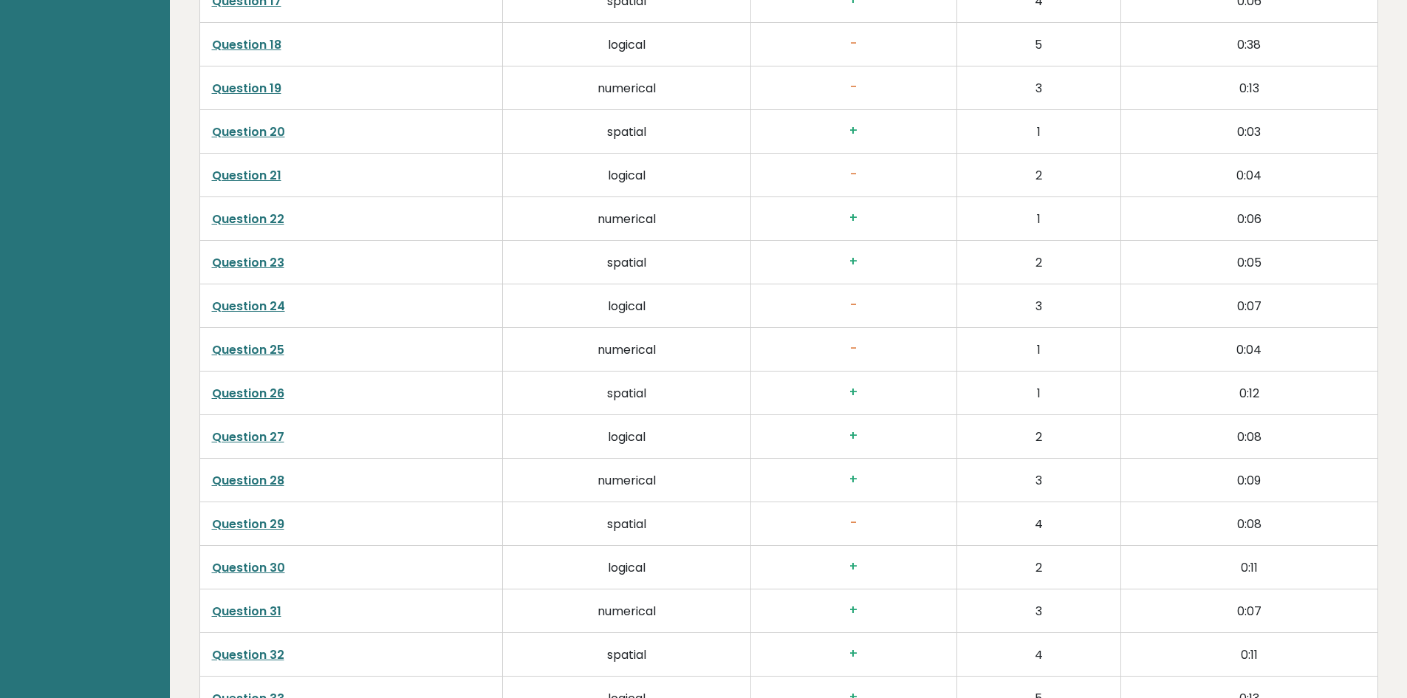
scroll to position [2697, 0]
